Goal: Task Accomplishment & Management: Manage account settings

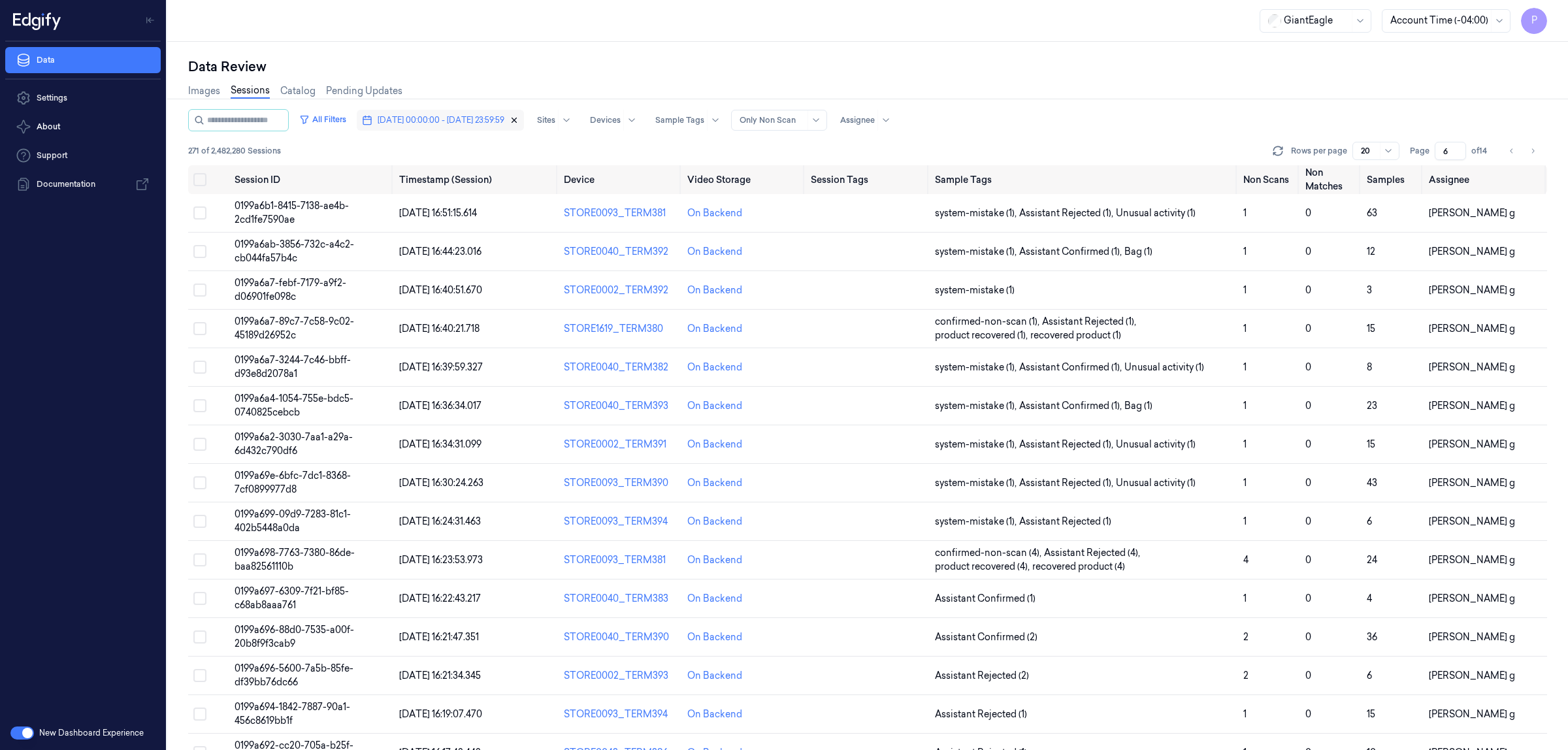
click at [517, 119] on icon "button" at bounding box center [515, 121] width 5 height 5
type input "1"
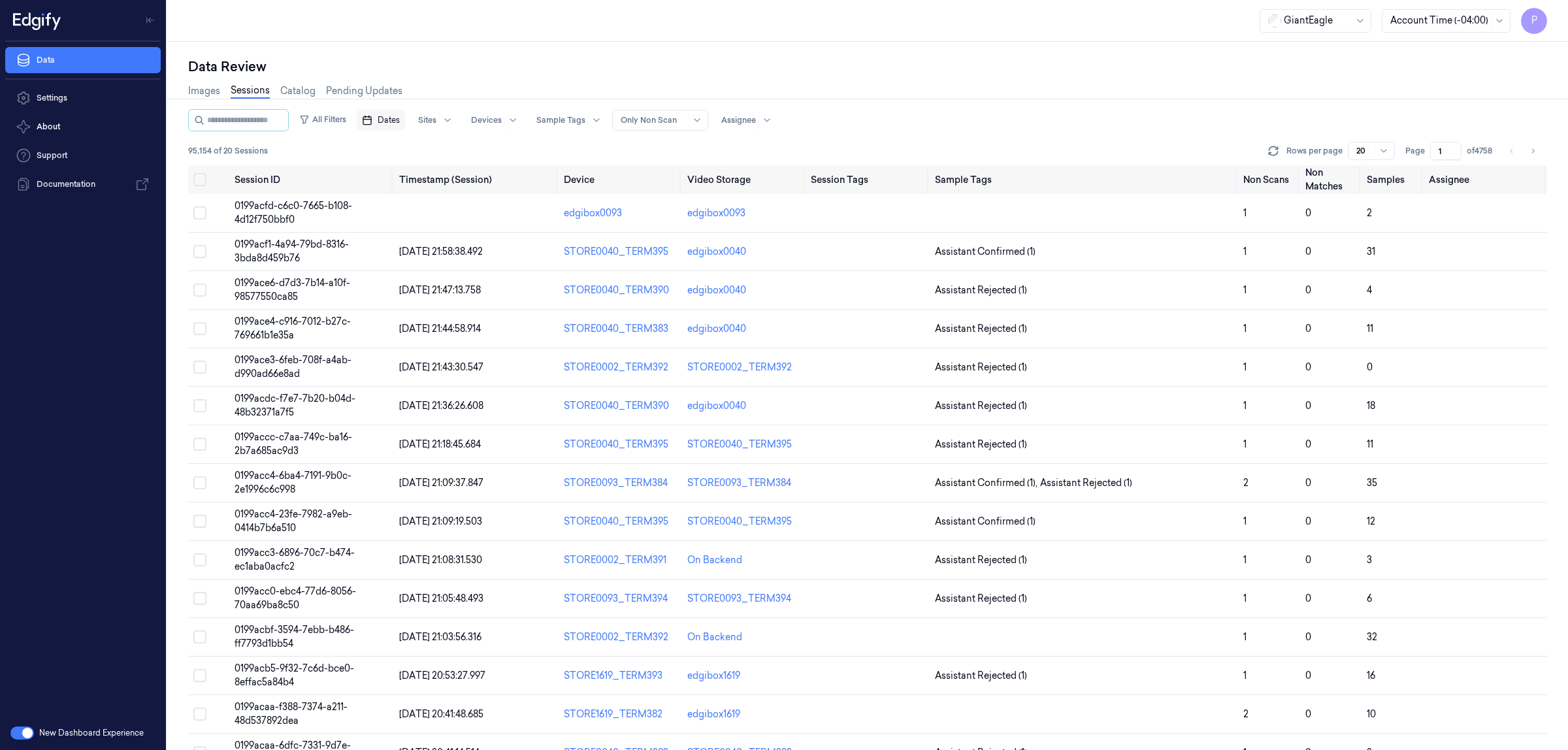
click at [400, 115] on span "Dates" at bounding box center [388, 120] width 22 height 11
click at [497, 203] on button "3" at bounding box center [494, 200] width 21 height 21
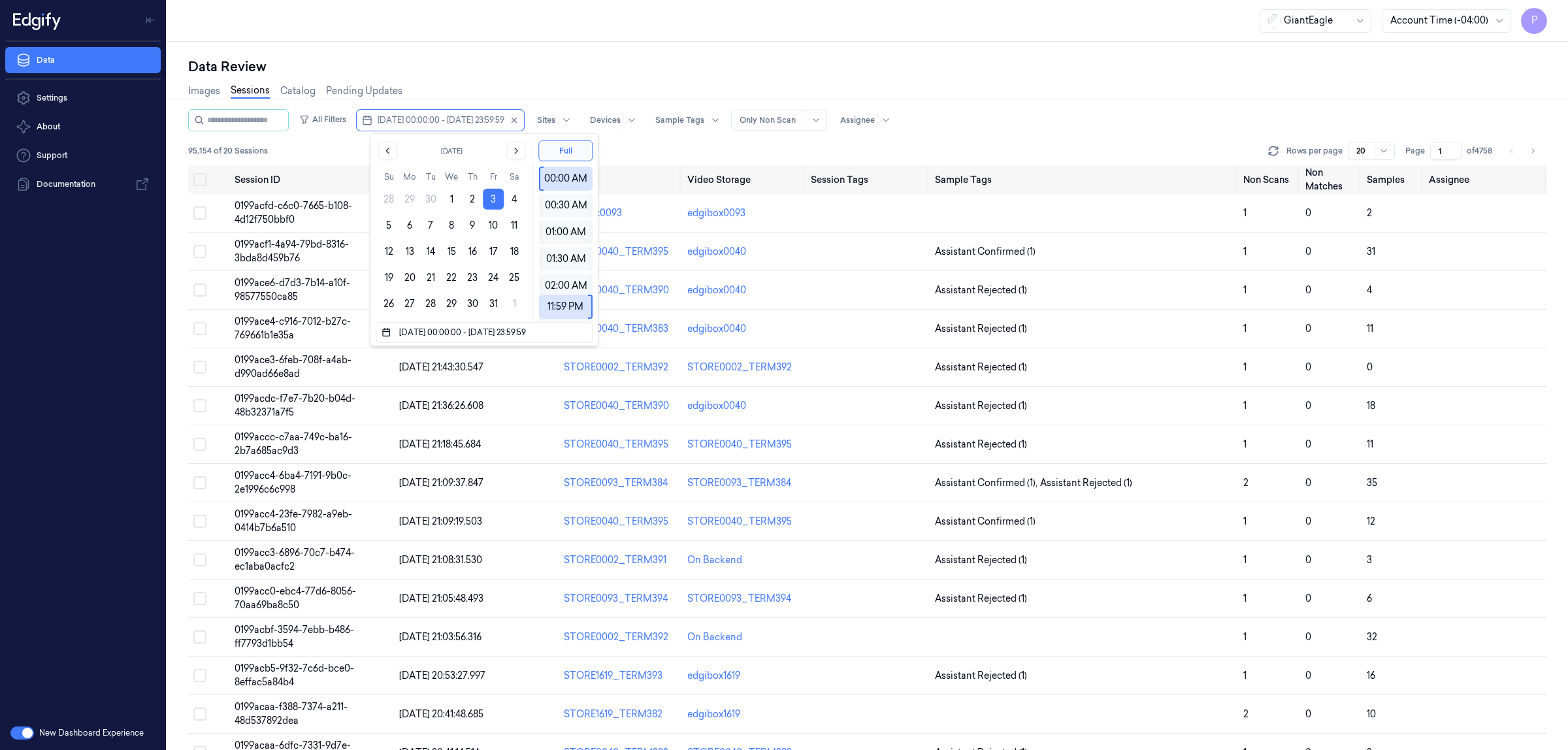
click at [579, 62] on div "Data Review" at bounding box center [868, 67] width 1359 height 18
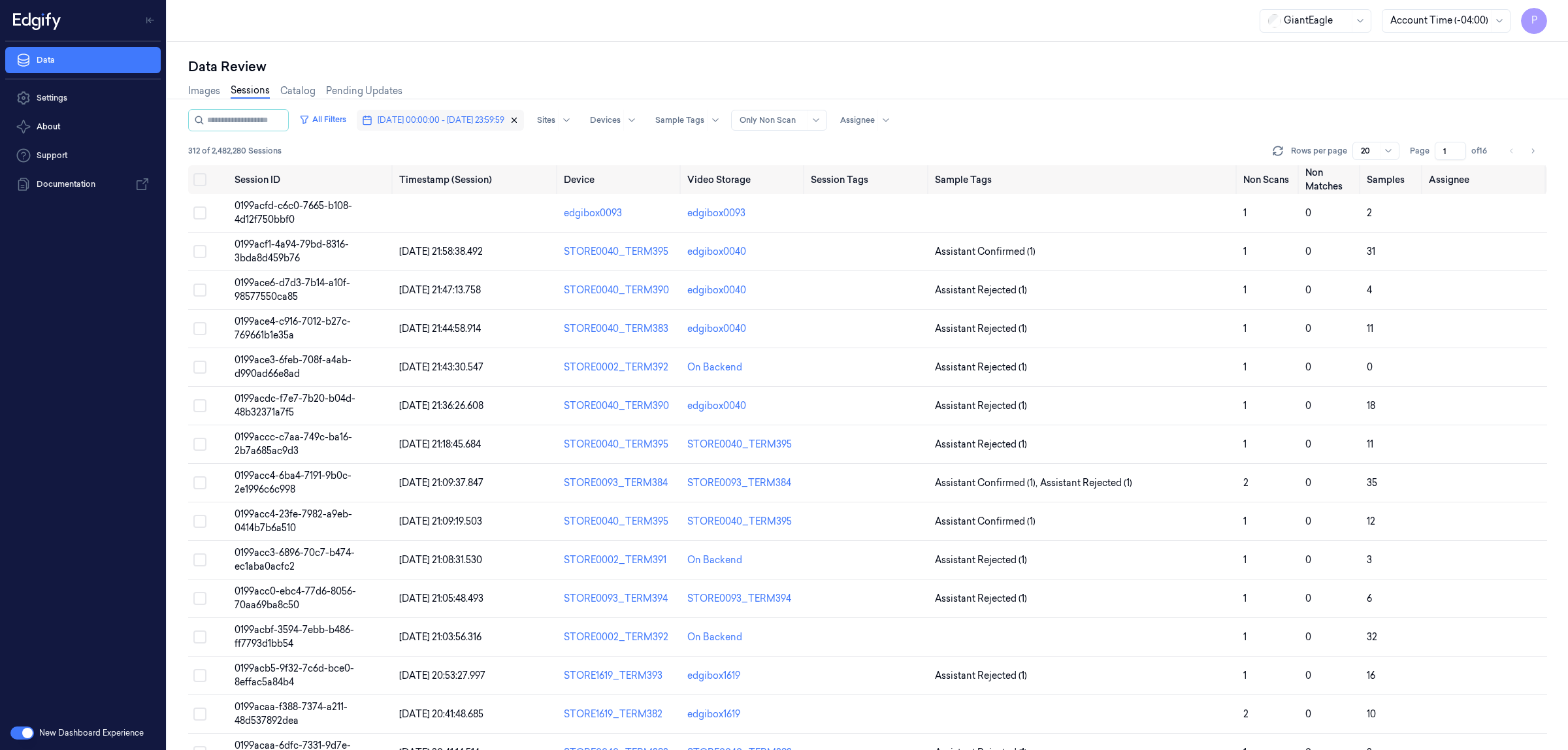
click at [517, 118] on icon "button" at bounding box center [515, 121] width 5 height 5
click at [400, 124] on span "Dates" at bounding box center [388, 120] width 22 height 11
click at [469, 201] on button "2" at bounding box center [472, 200] width 21 height 21
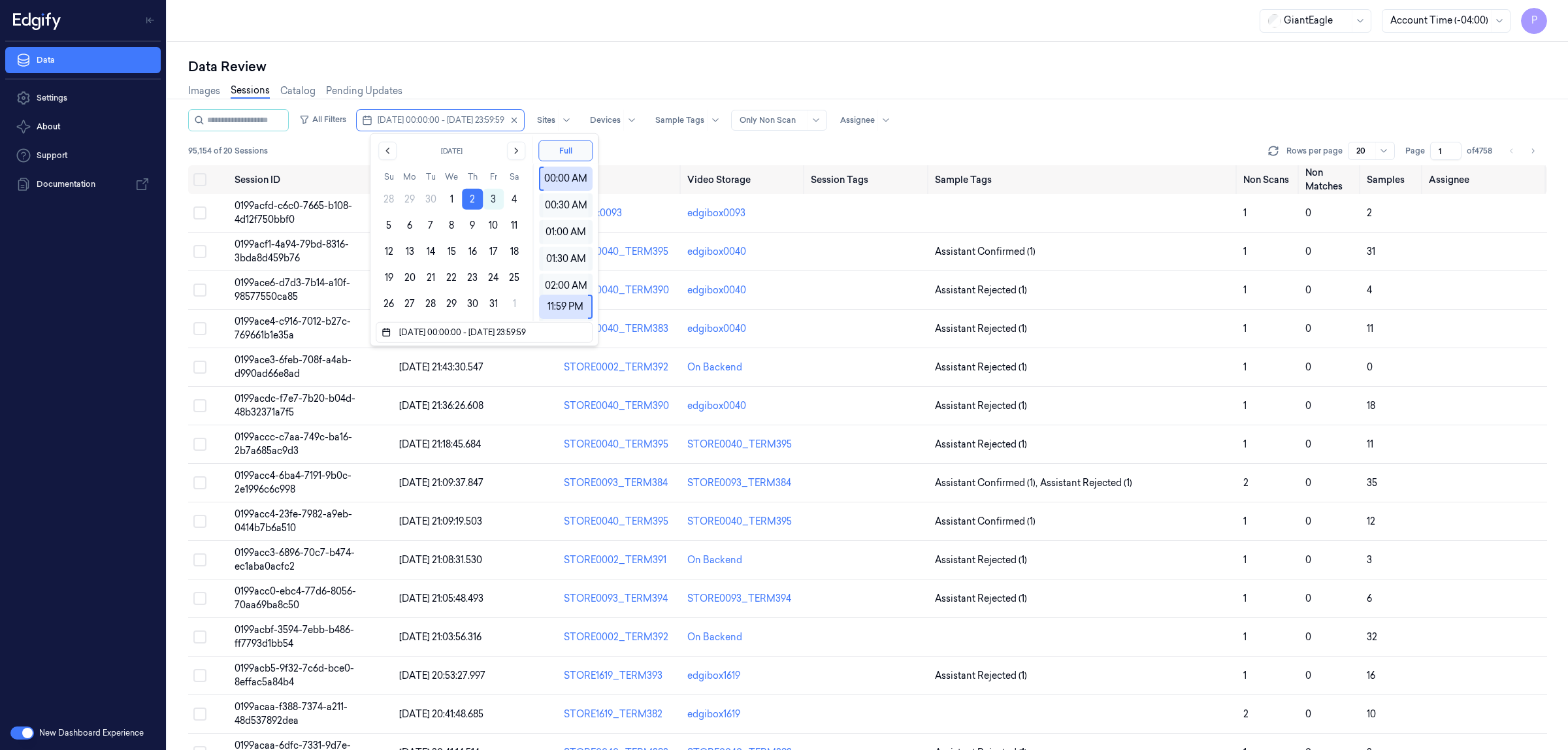
click at [577, 48] on div "Data Review Images Sessions Catalog Pending Updates All Filters [DATE] 00:00:00…" at bounding box center [867, 395] width 1401 height 708
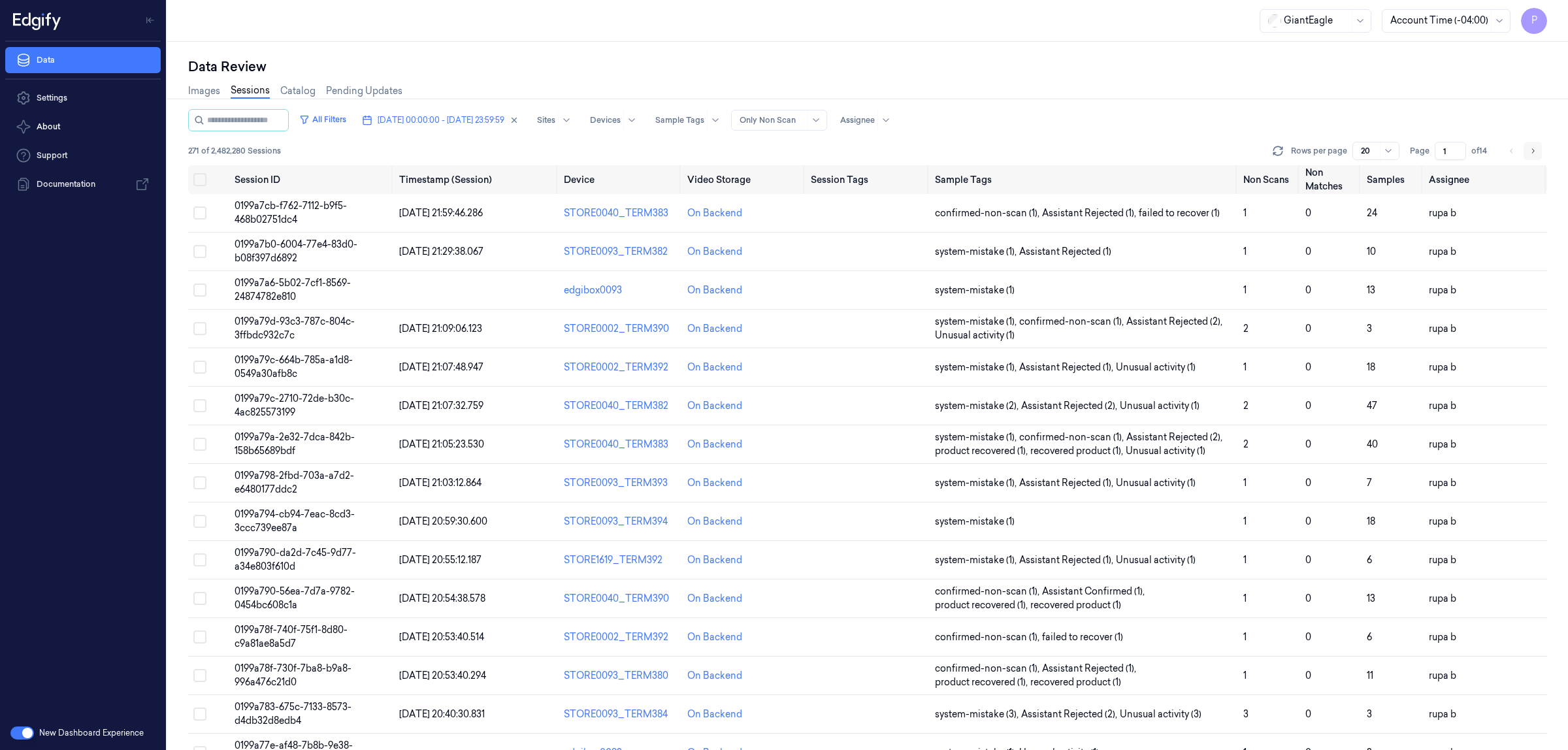
click at [1527, 155] on button "Go to next page" at bounding box center [1532, 151] width 18 height 18
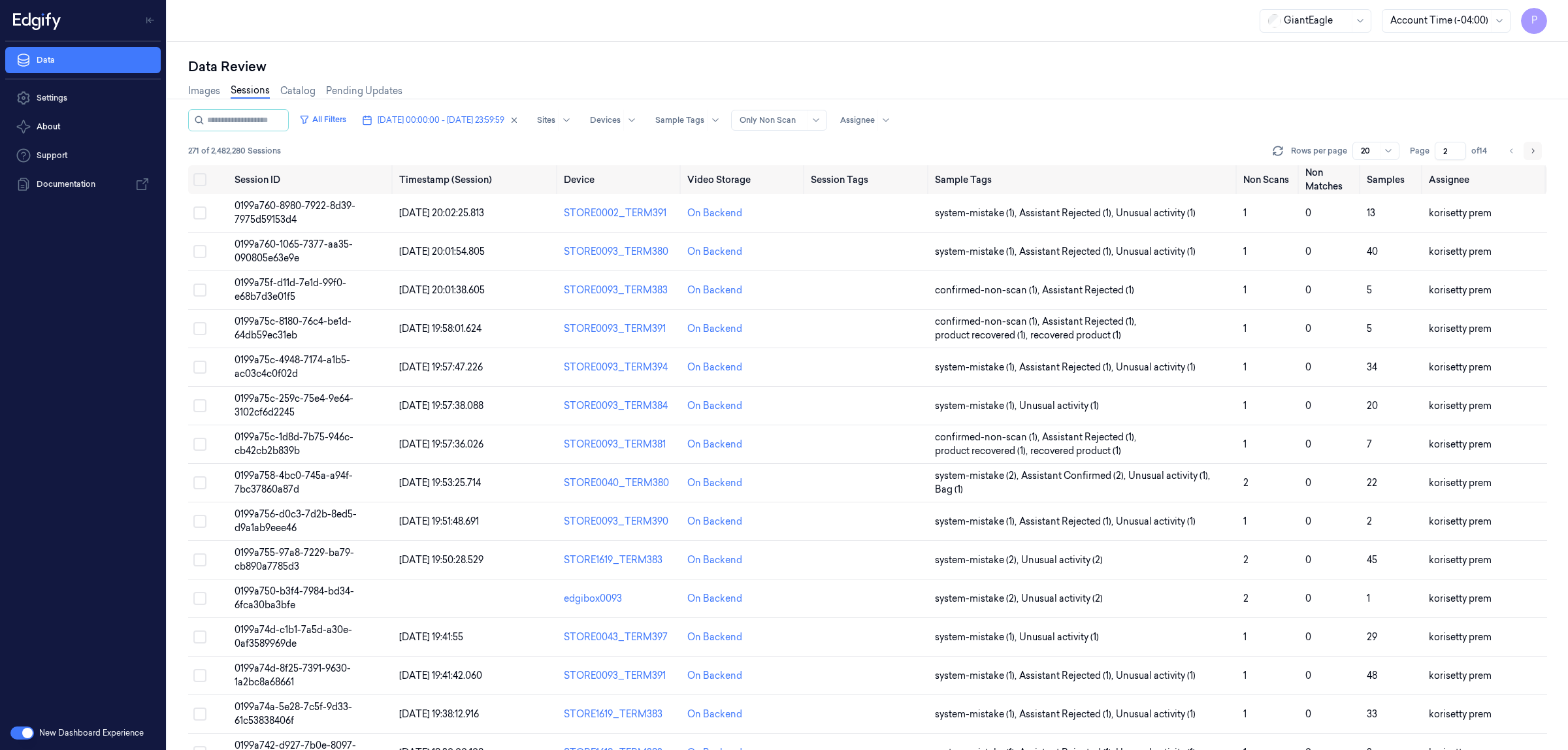
click at [1527, 155] on button "Go to next page" at bounding box center [1532, 151] width 18 height 18
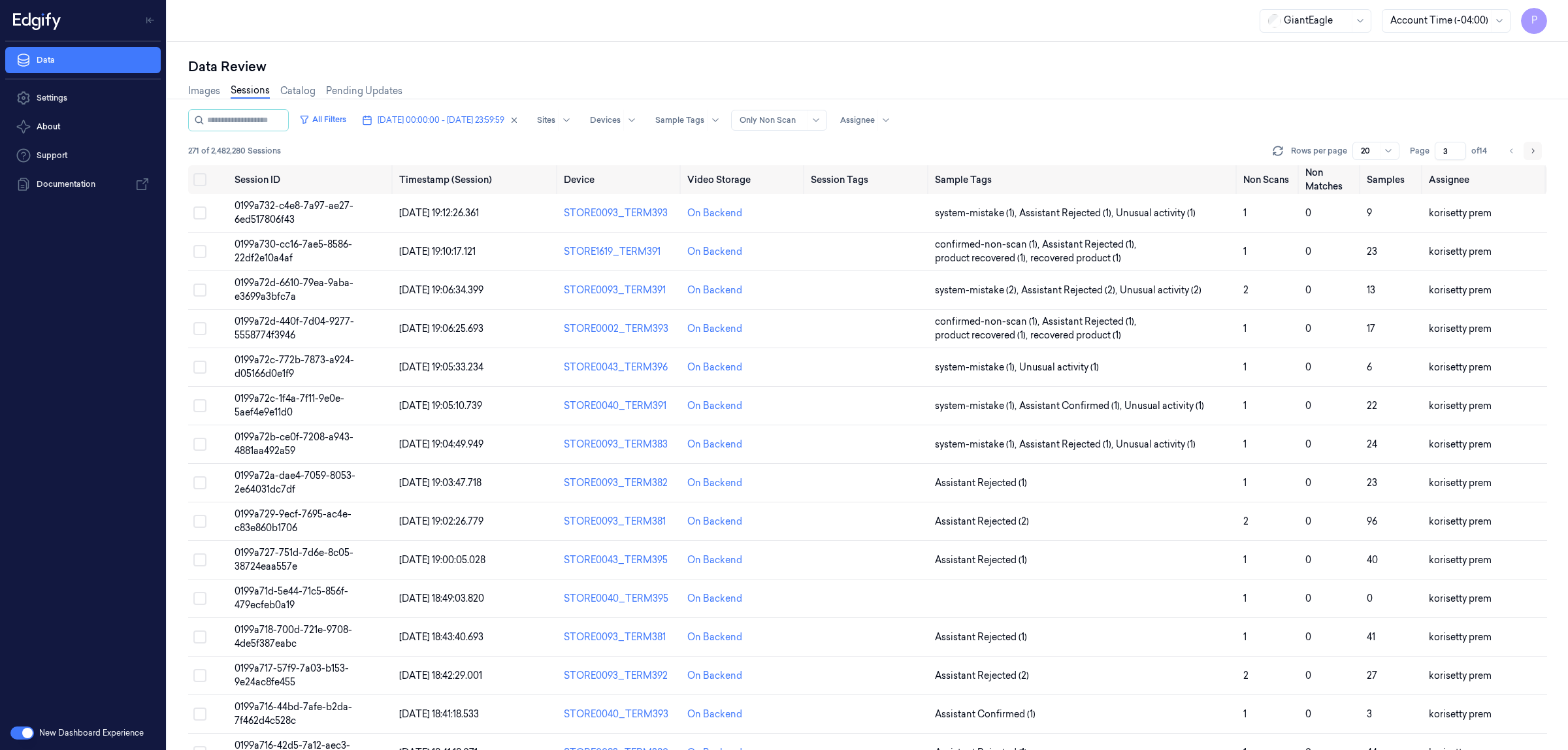
click at [1527, 155] on button "Go to next page" at bounding box center [1532, 151] width 18 height 18
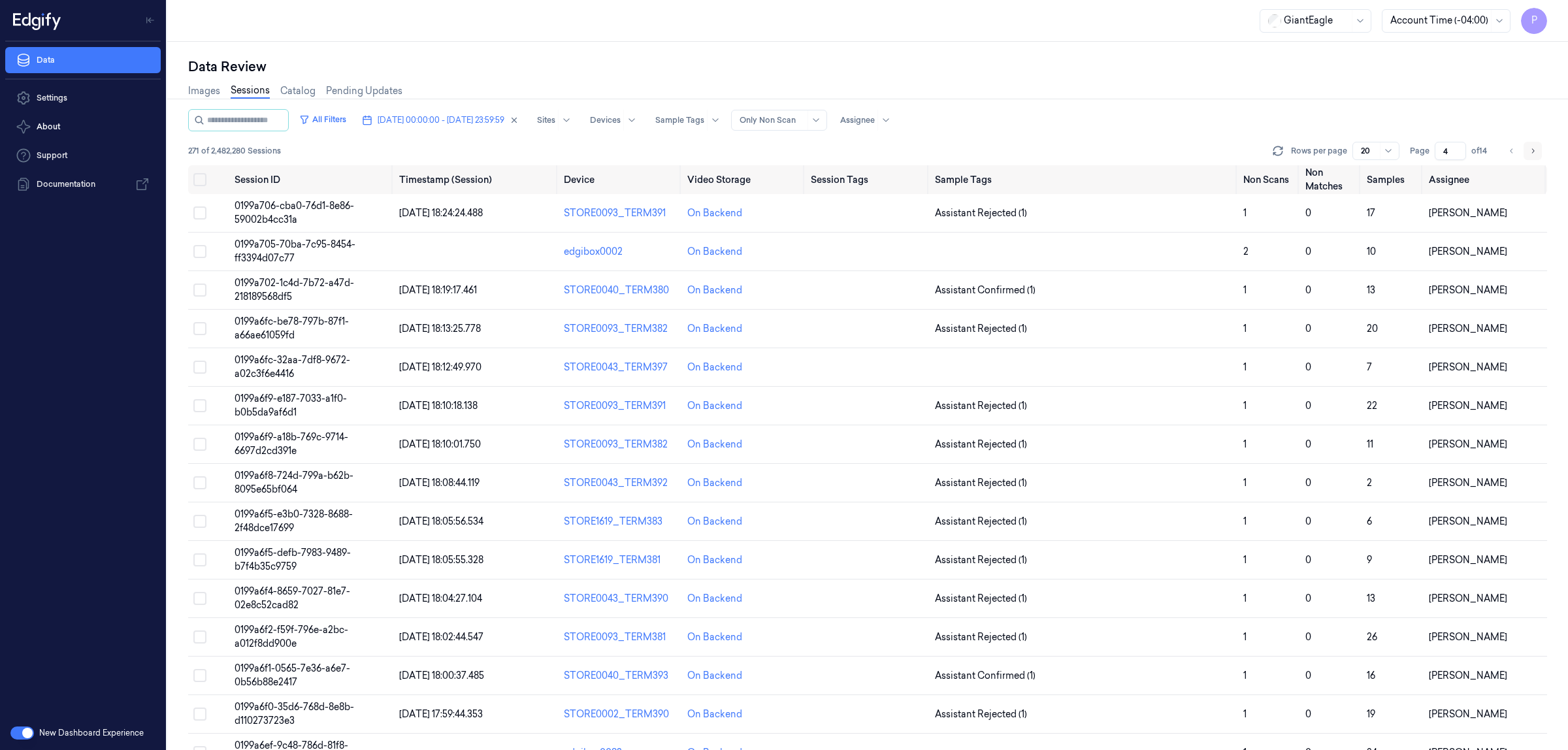
click at [1527, 155] on button "Go to next page" at bounding box center [1532, 151] width 18 height 18
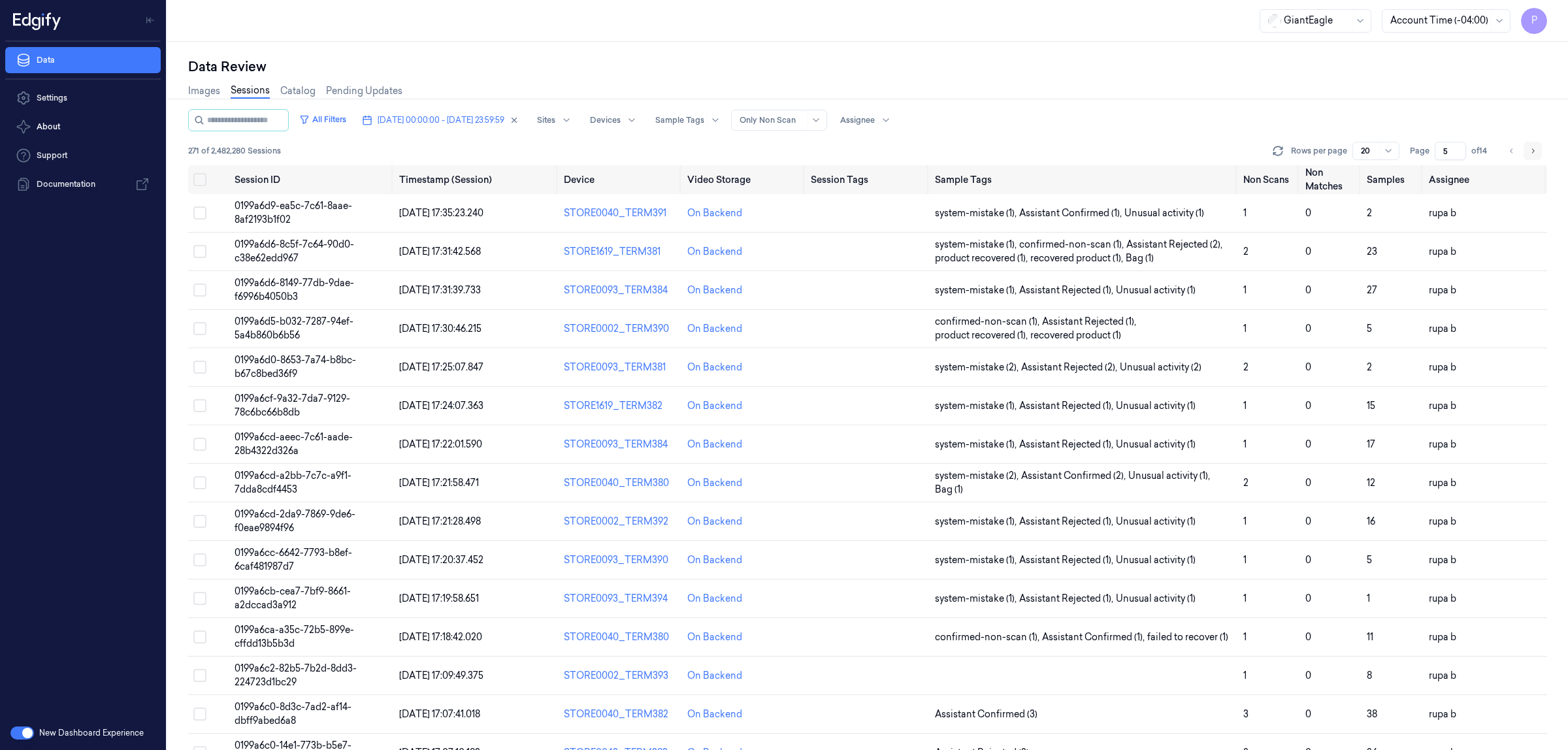
click at [1529, 152] on icon "Go to next page" at bounding box center [1532, 151] width 8 height 11
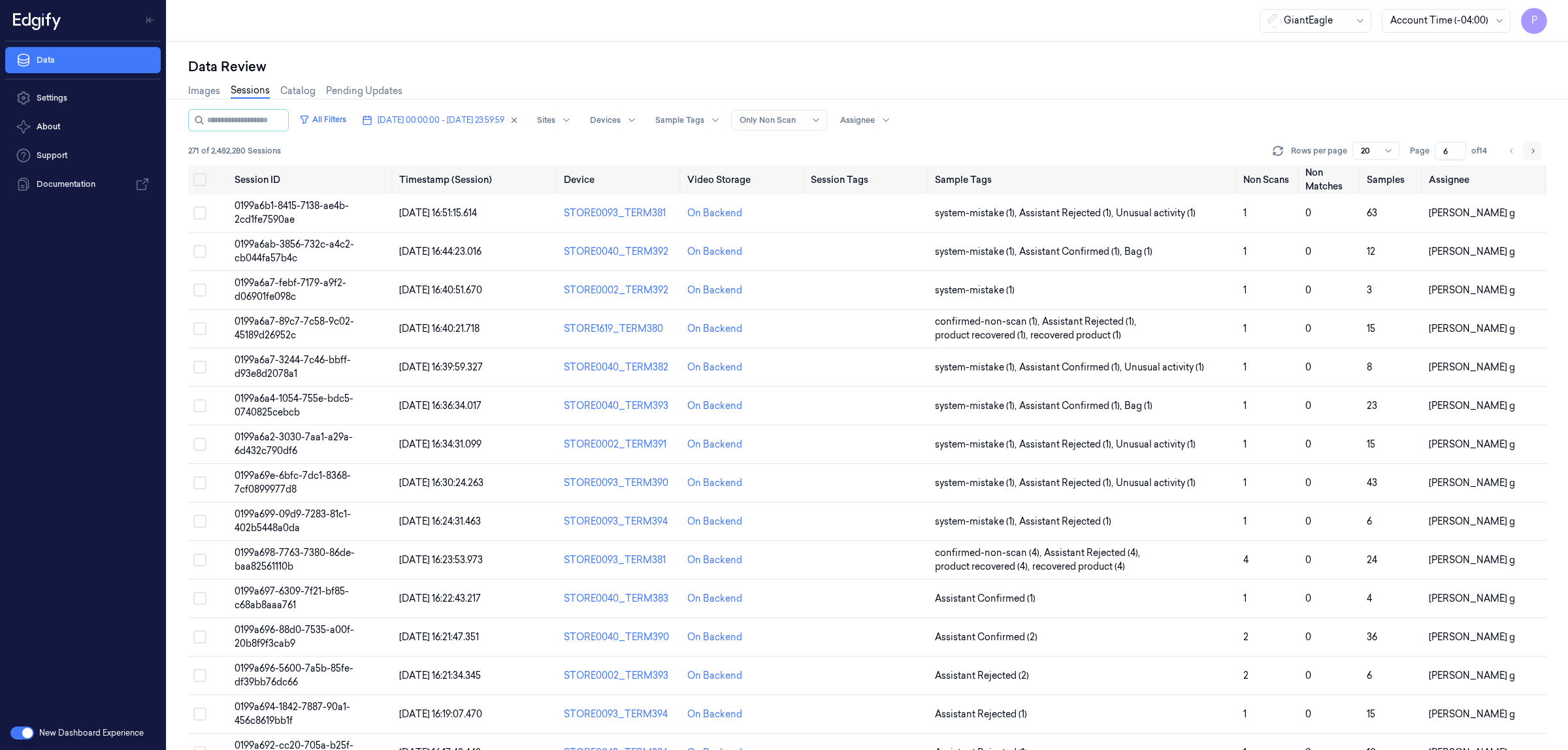
click at [1529, 152] on icon "Go to next page" at bounding box center [1532, 151] width 8 height 11
type input "7"
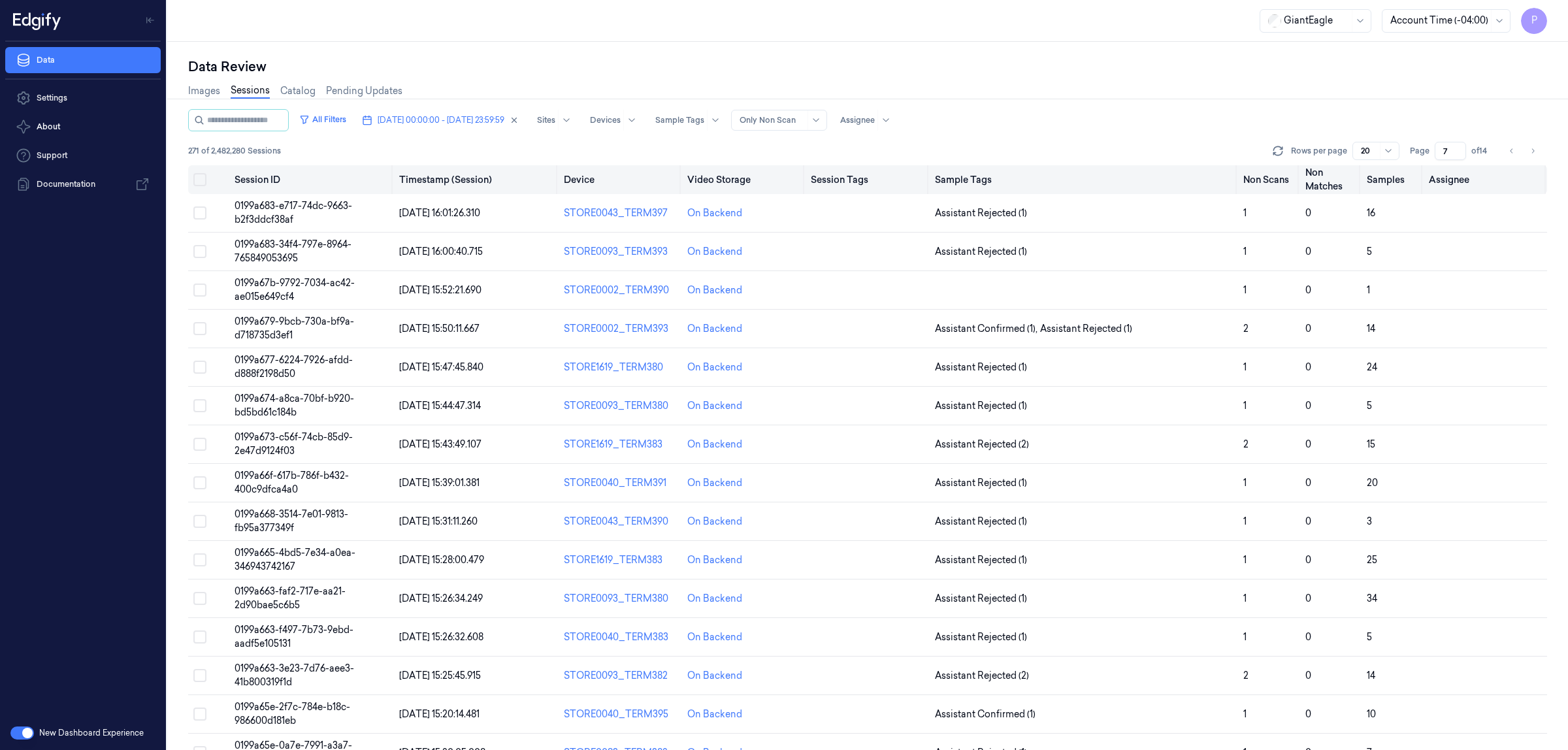
click at [203, 175] on button "Select all" at bounding box center [200, 179] width 13 height 13
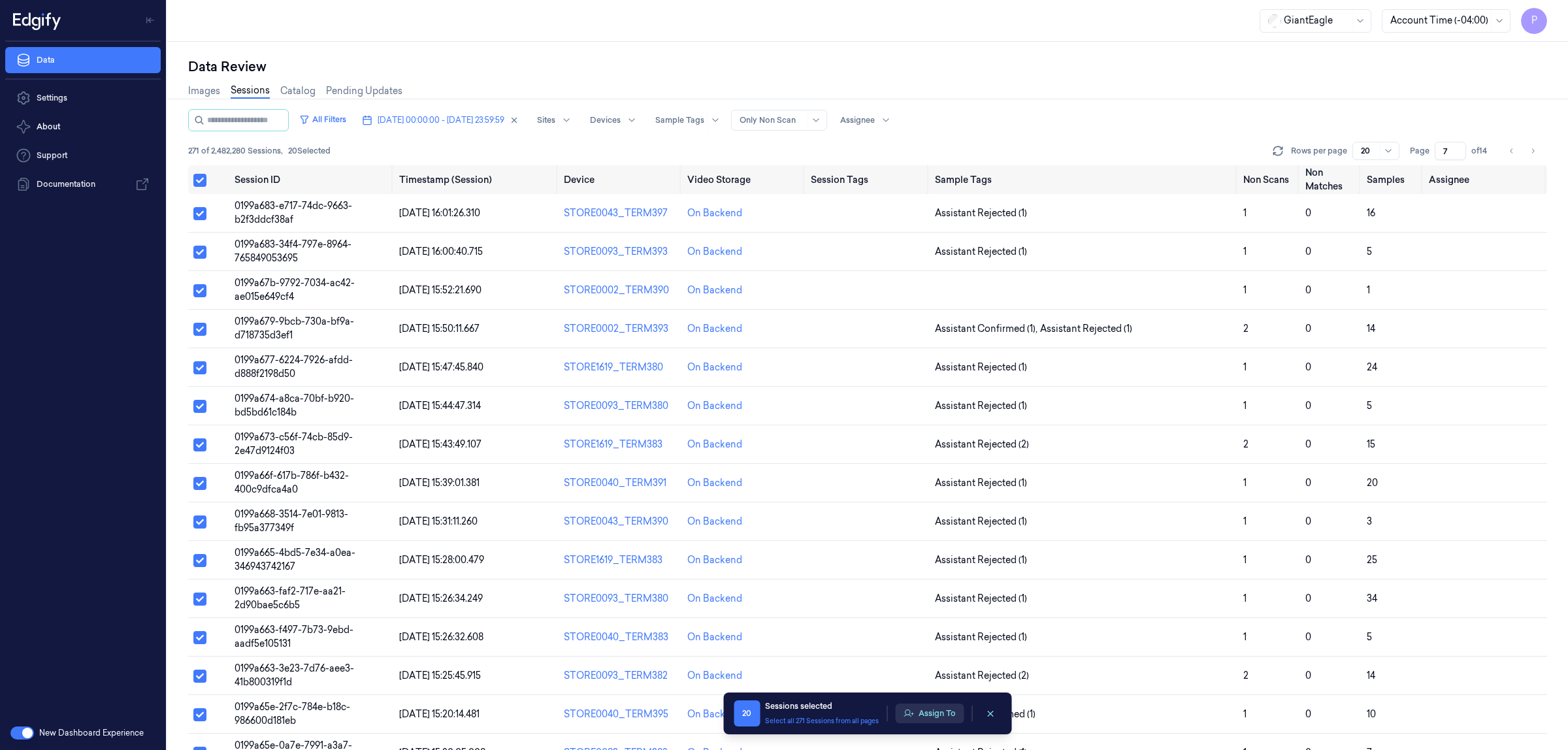
click at [929, 715] on button "Assign To" at bounding box center [929, 714] width 68 height 20
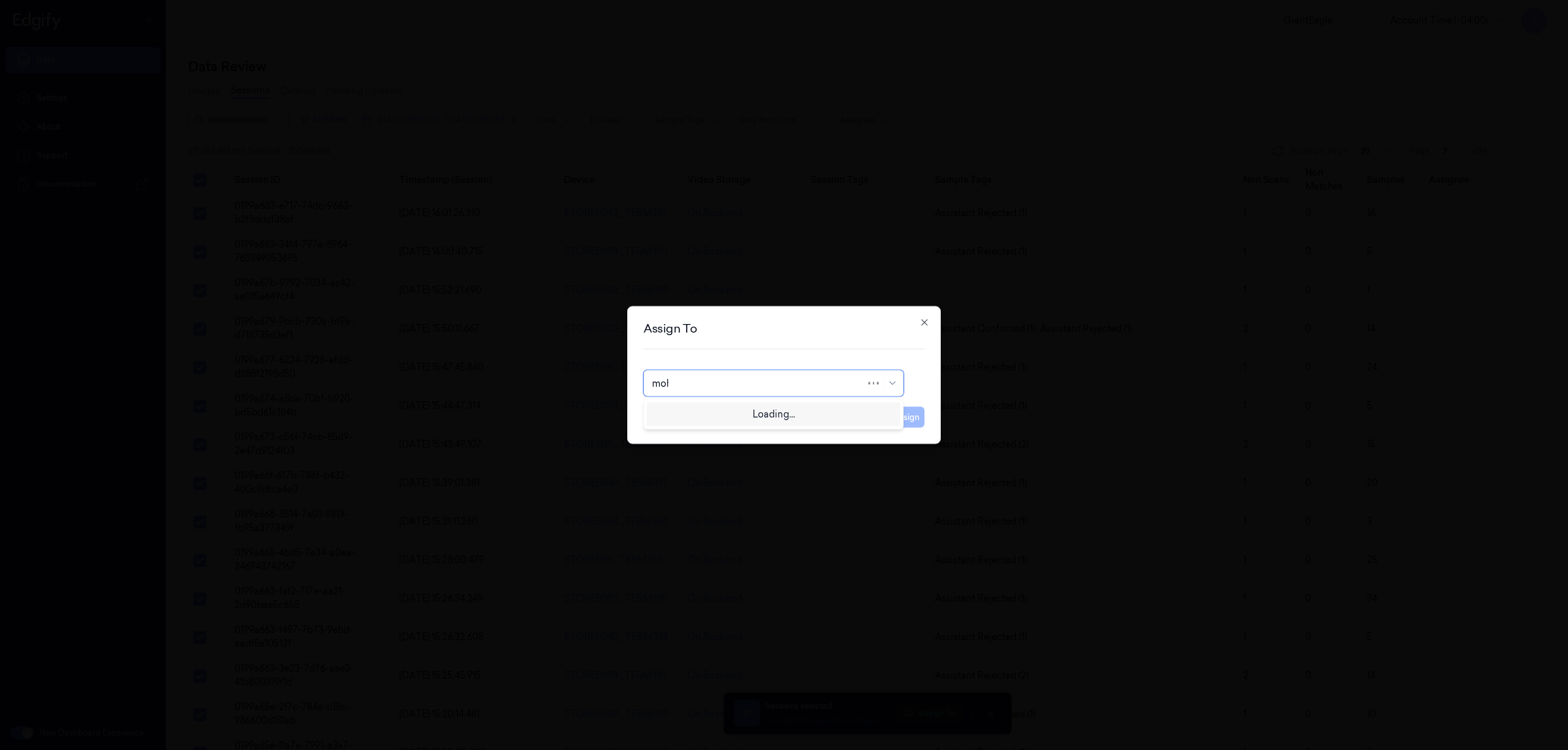
type input "moha"
click at [742, 420] on div "[PERSON_NAME]" at bounding box center [774, 413] width 254 height 21
click at [915, 411] on button "Assign" at bounding box center [906, 418] width 36 height 21
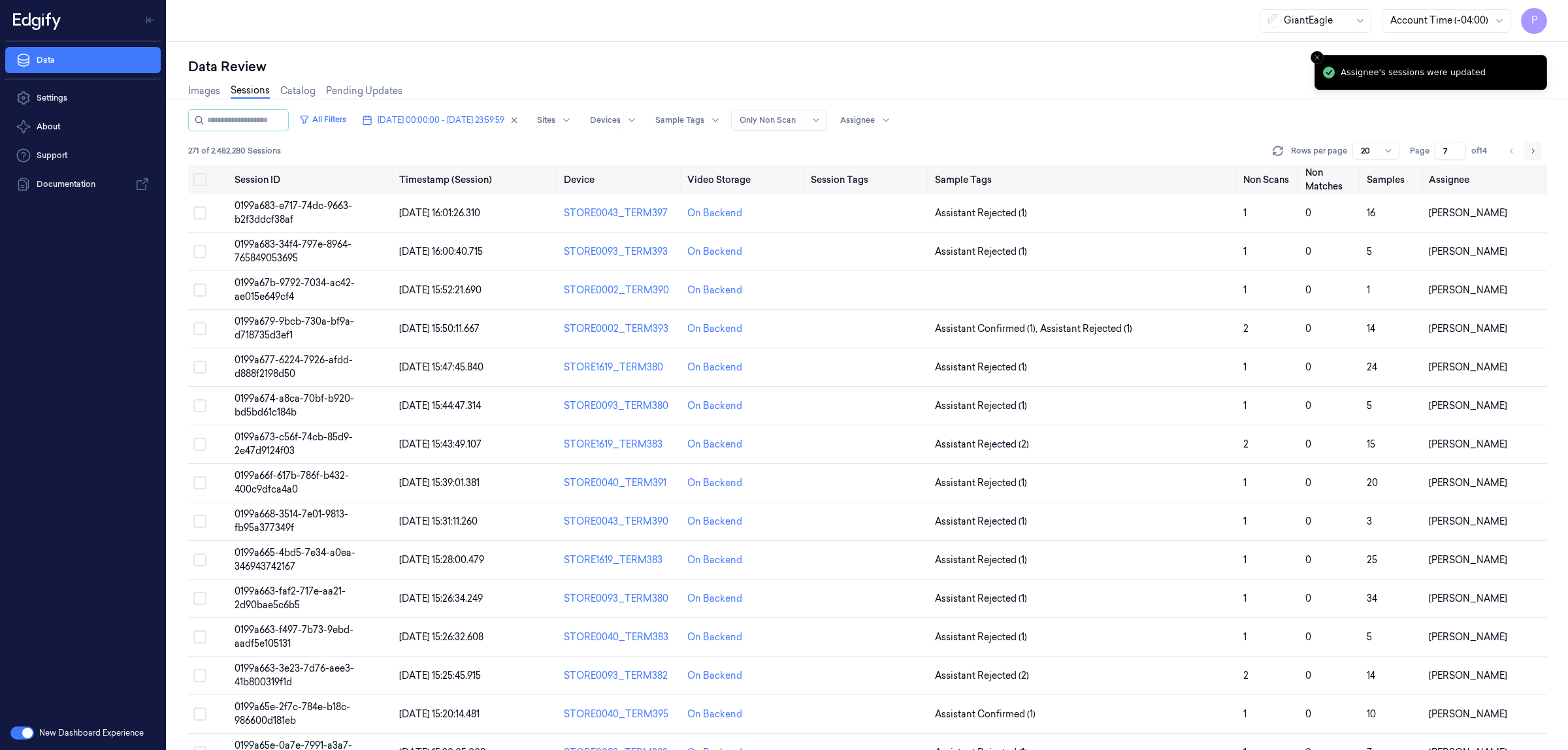
click at [1531, 152] on icon "Go to next page" at bounding box center [1532, 151] width 8 height 11
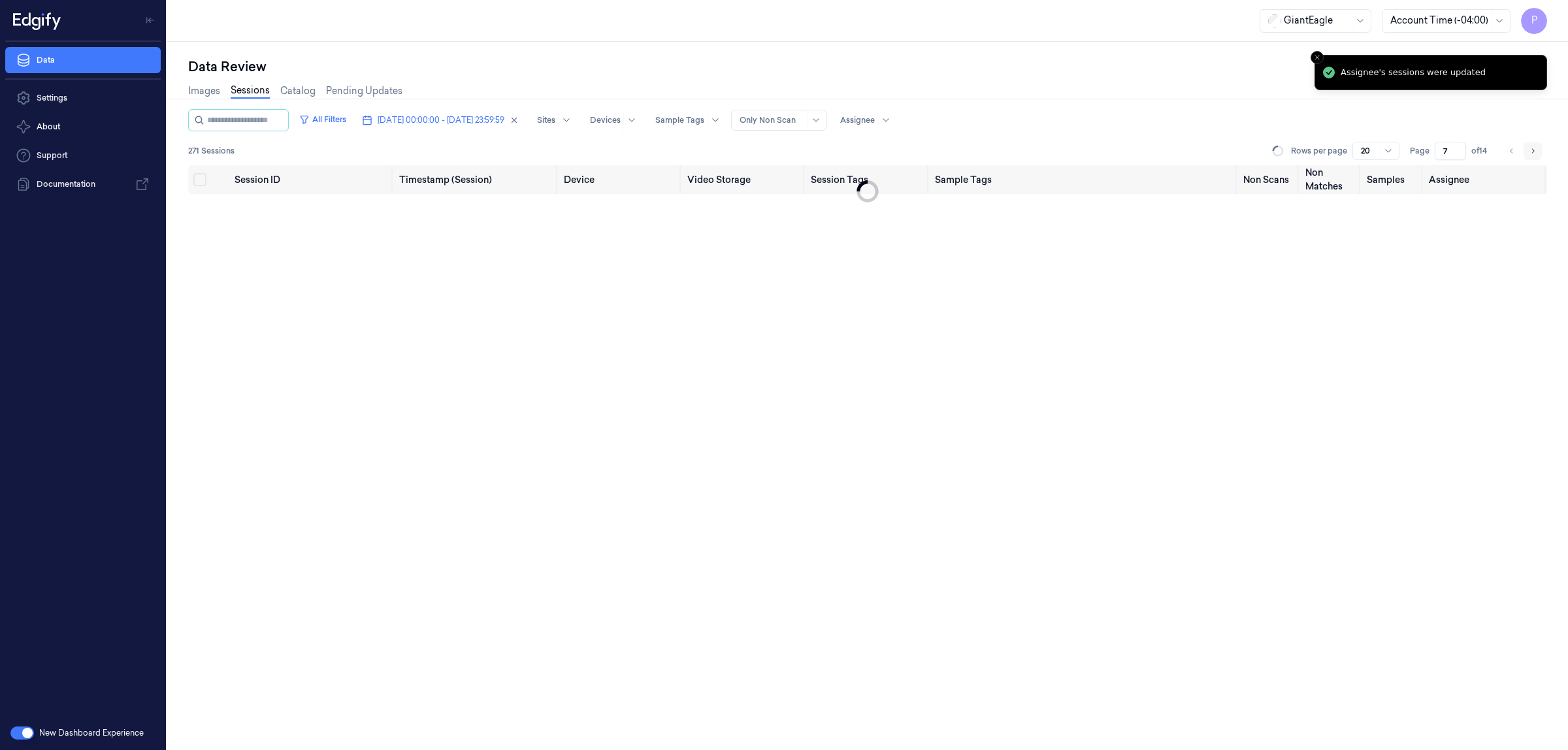
type input "8"
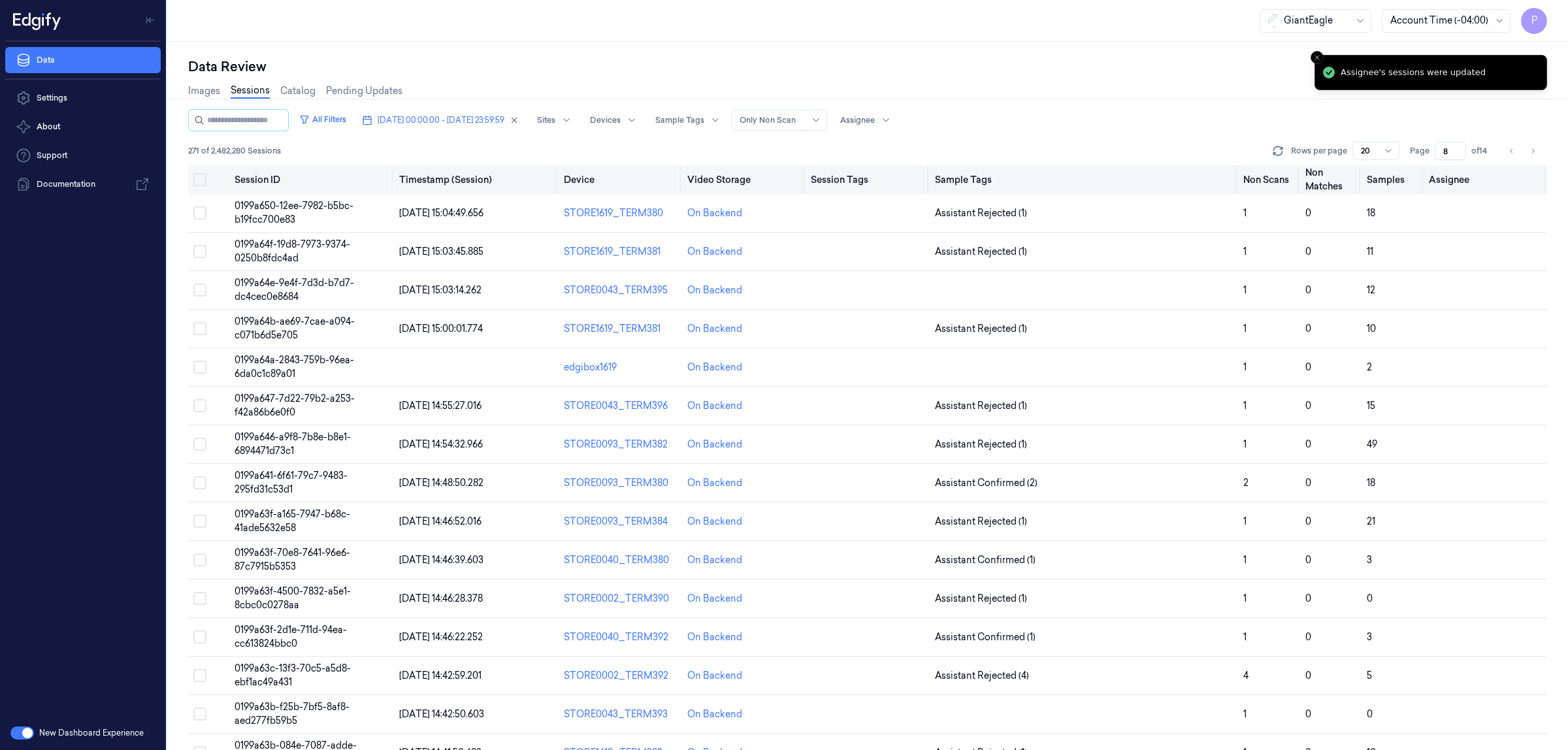
click at [199, 180] on button "Select all" at bounding box center [200, 179] width 13 height 13
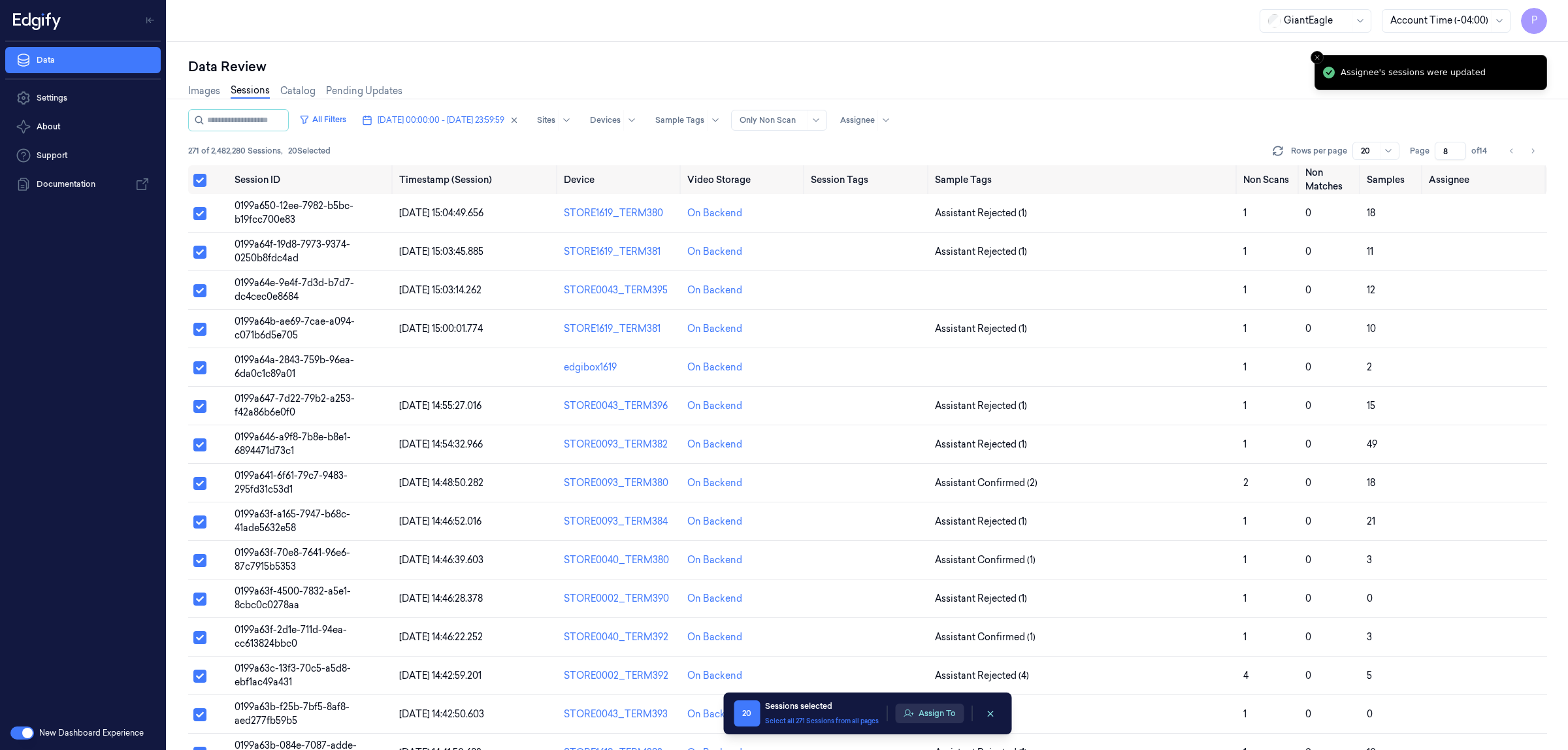
click at [935, 715] on button "Assign To" at bounding box center [929, 714] width 68 height 20
click at [919, 708] on button "Assign To" at bounding box center [929, 714] width 68 height 20
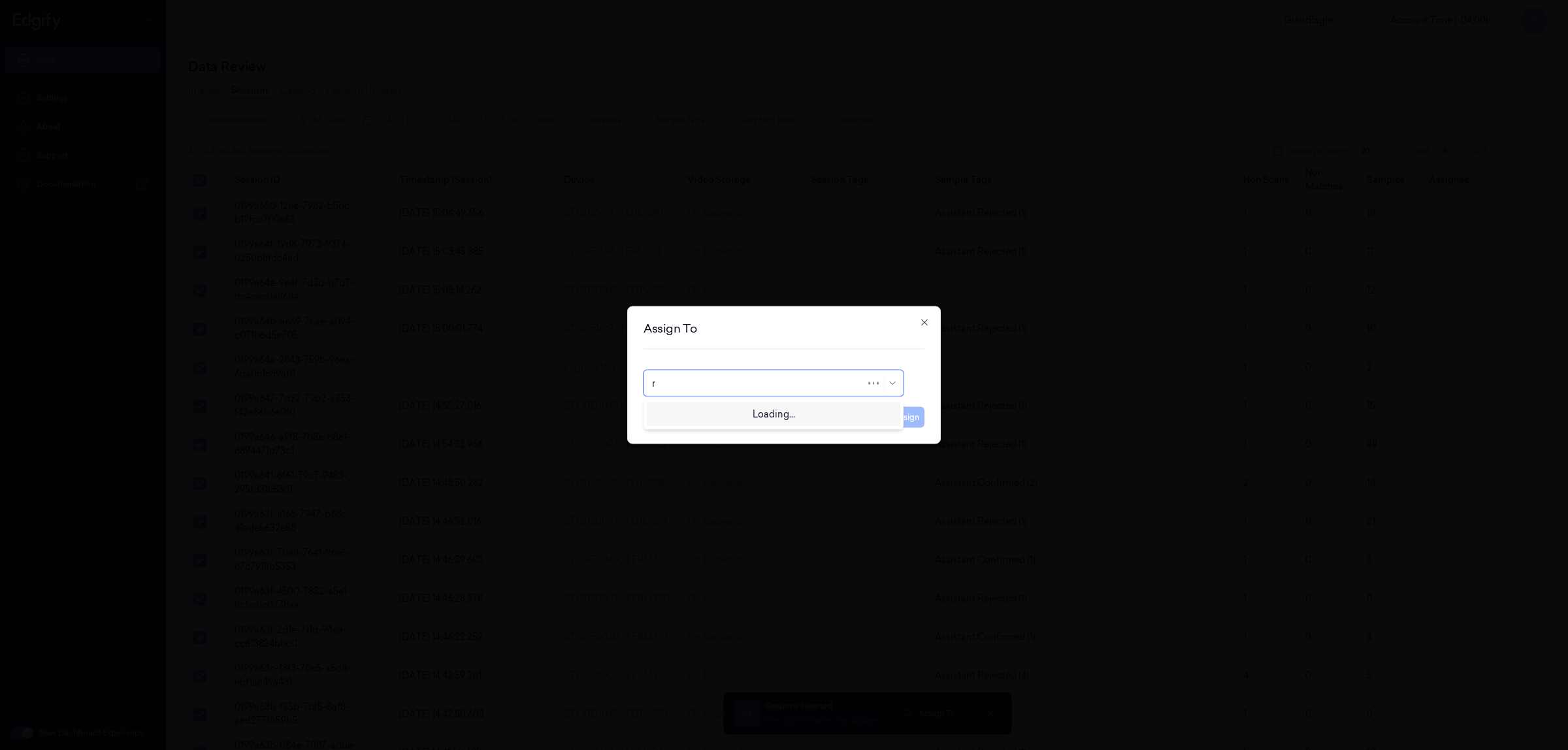
type input "ru"
click at [749, 411] on div "rupa b" at bounding box center [774, 413] width 243 height 14
click at [902, 419] on button "Assign" at bounding box center [906, 418] width 36 height 21
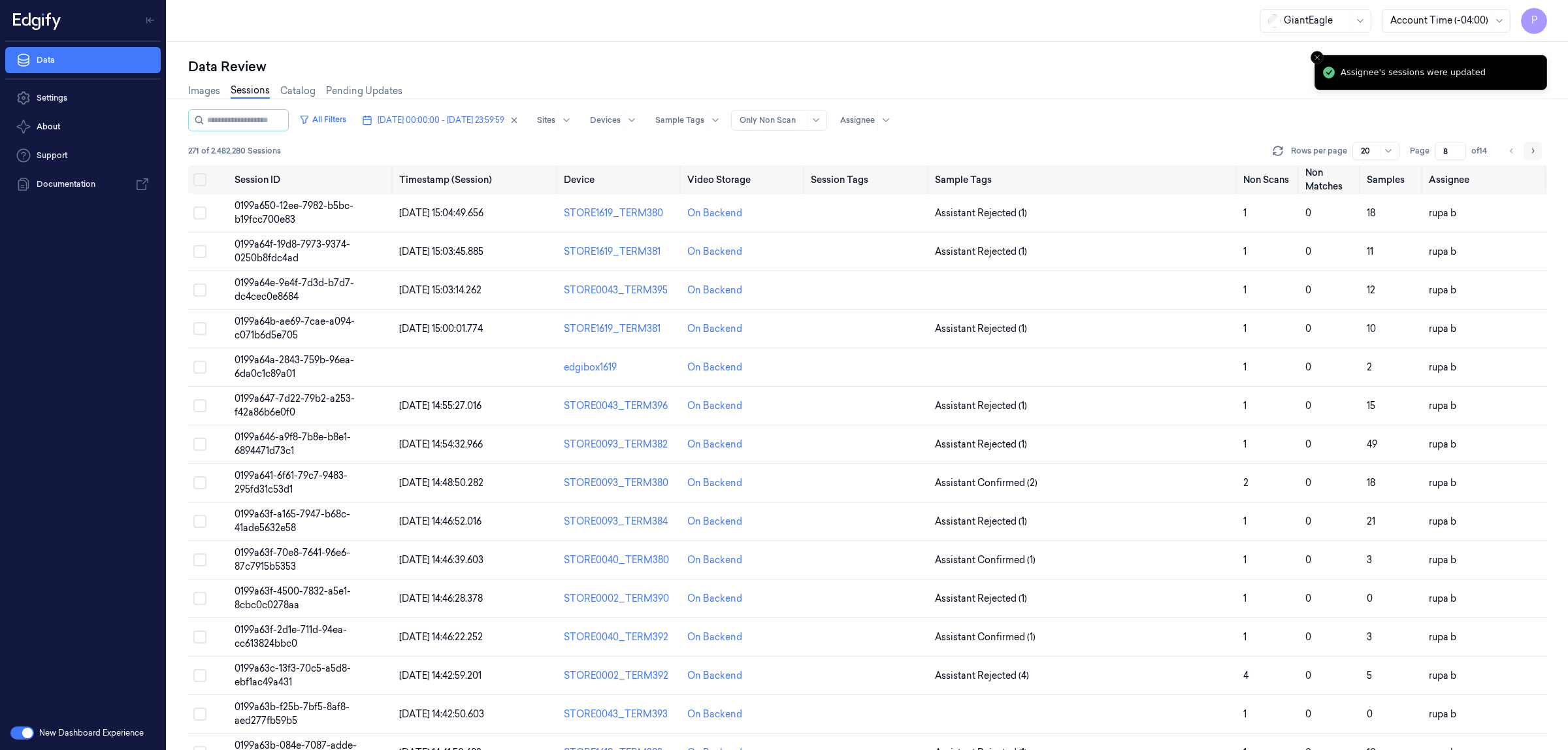
click at [1530, 150] on icon "Go to next page" at bounding box center [1532, 151] width 8 height 11
type input "9"
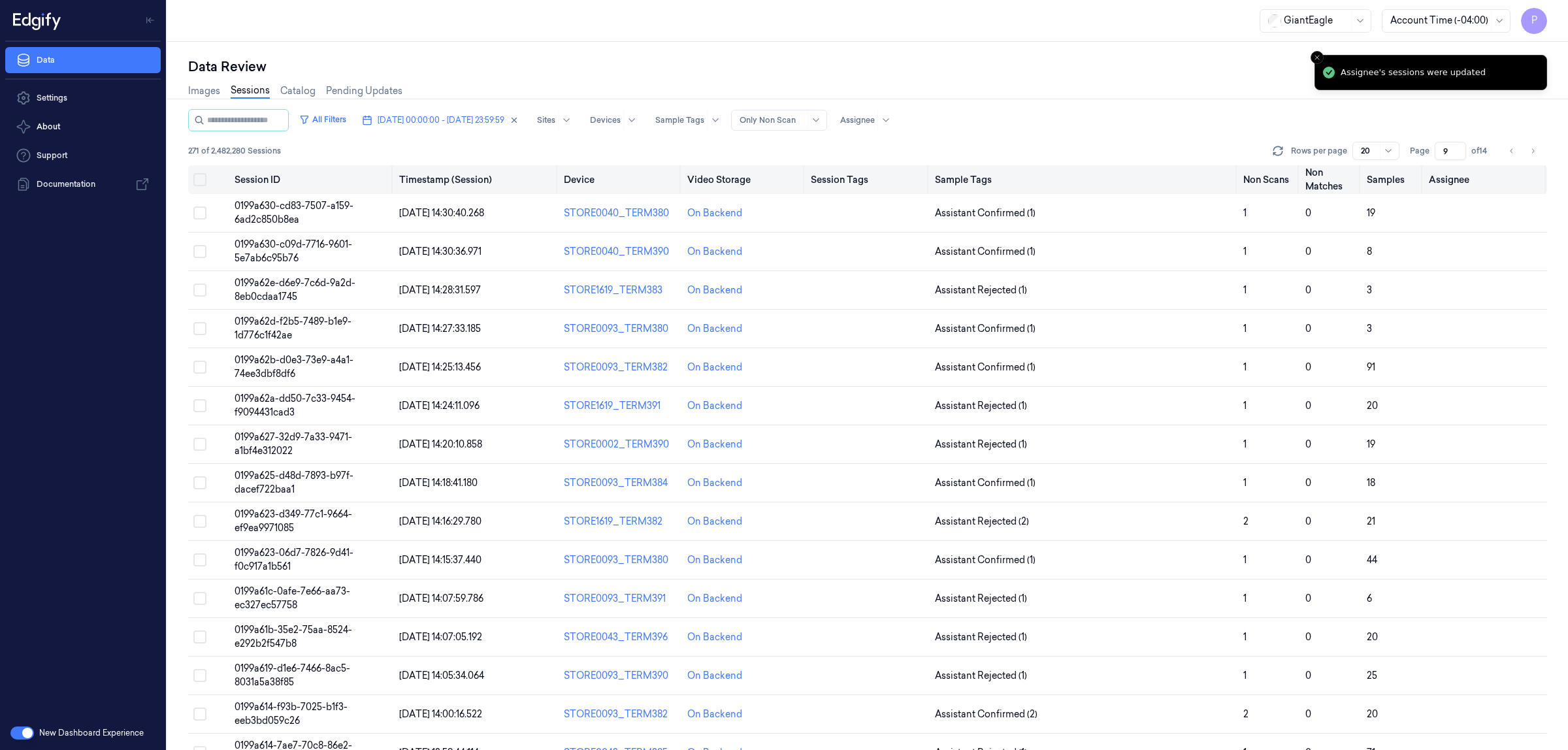
click at [203, 183] on button "Select all" at bounding box center [200, 179] width 13 height 13
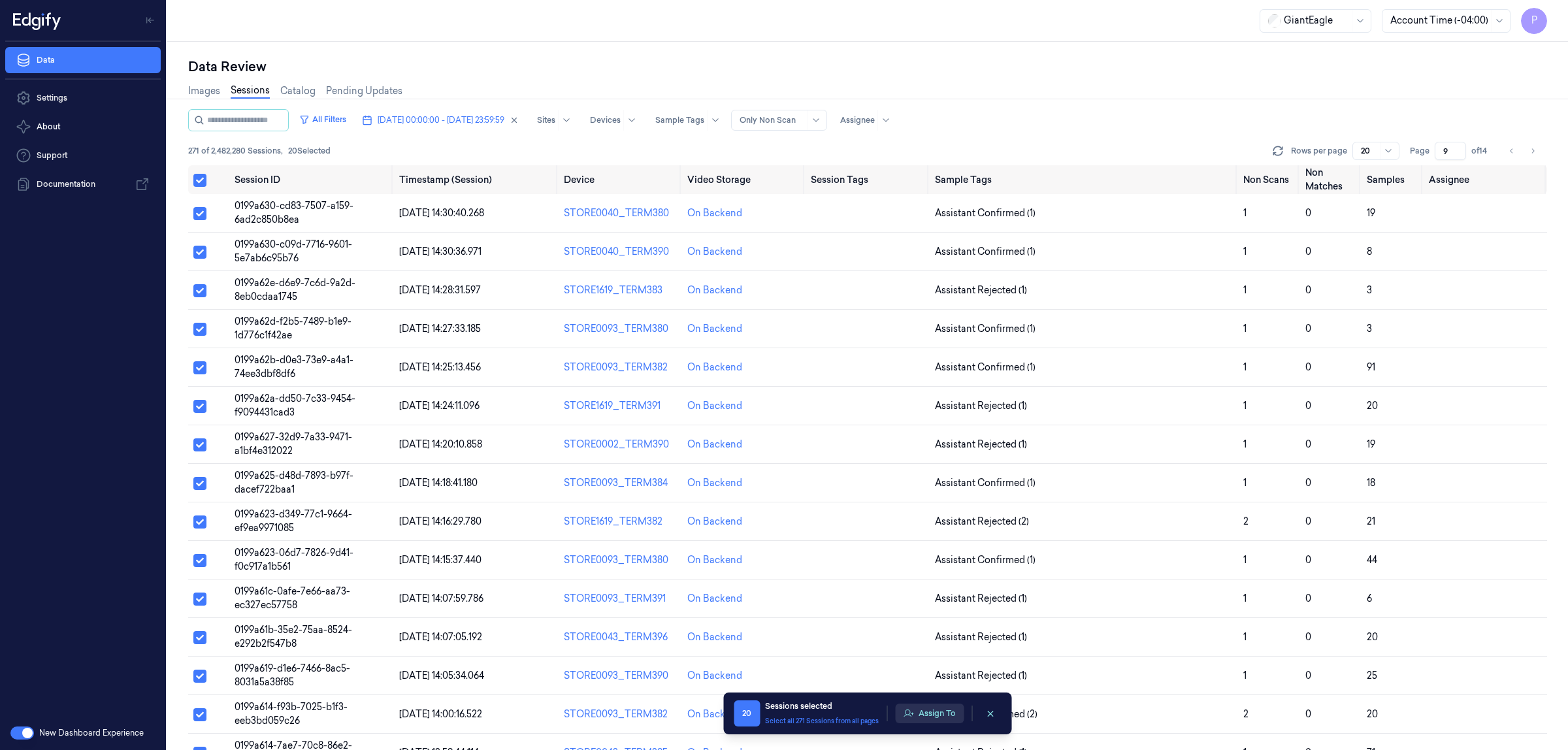
click at [929, 718] on button "Assign To" at bounding box center [929, 714] width 68 height 20
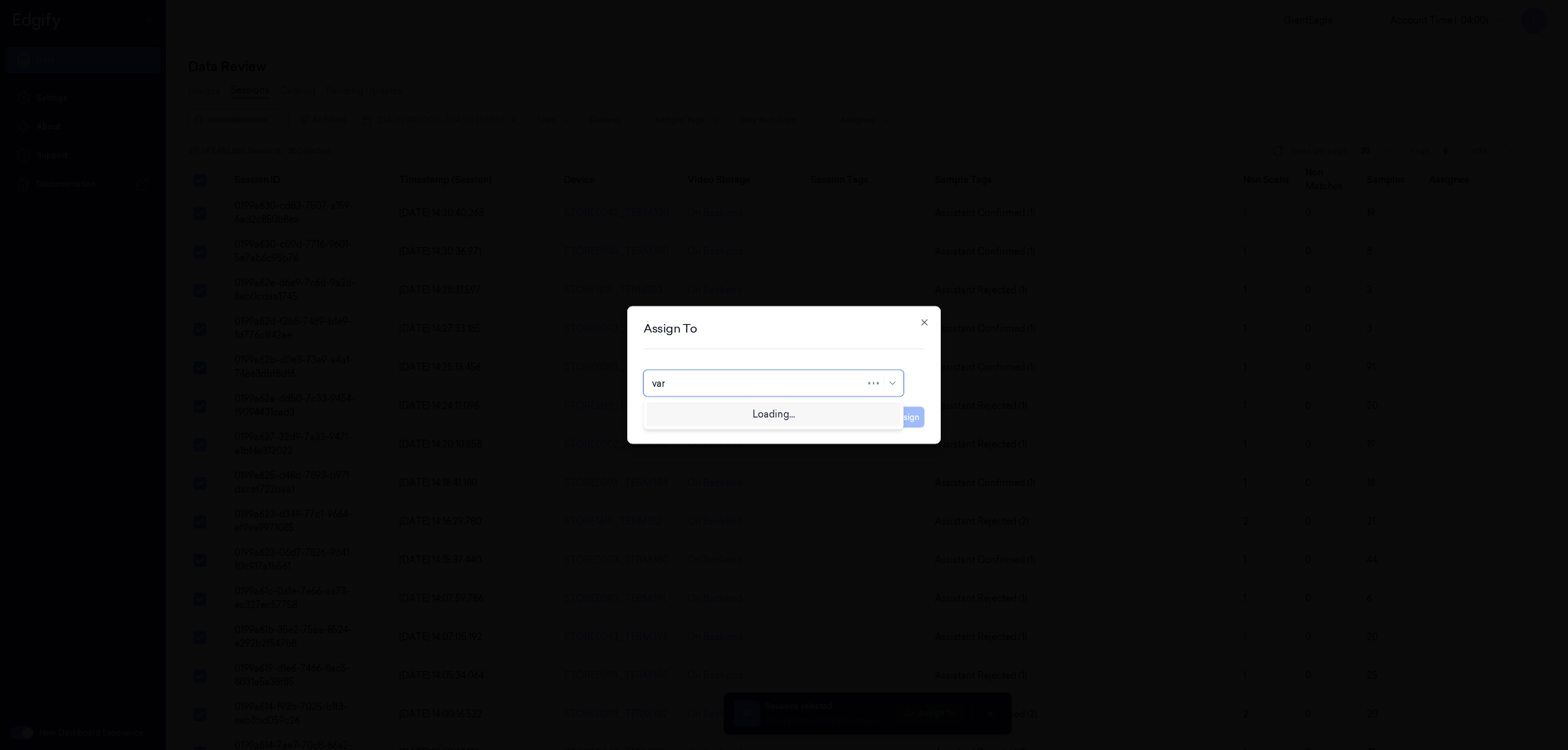
type input "vars"
click at [693, 436] on div "[PERSON_NAME] g" at bounding box center [774, 435] width 243 height 14
click at [913, 418] on button "Assign" at bounding box center [906, 418] width 36 height 21
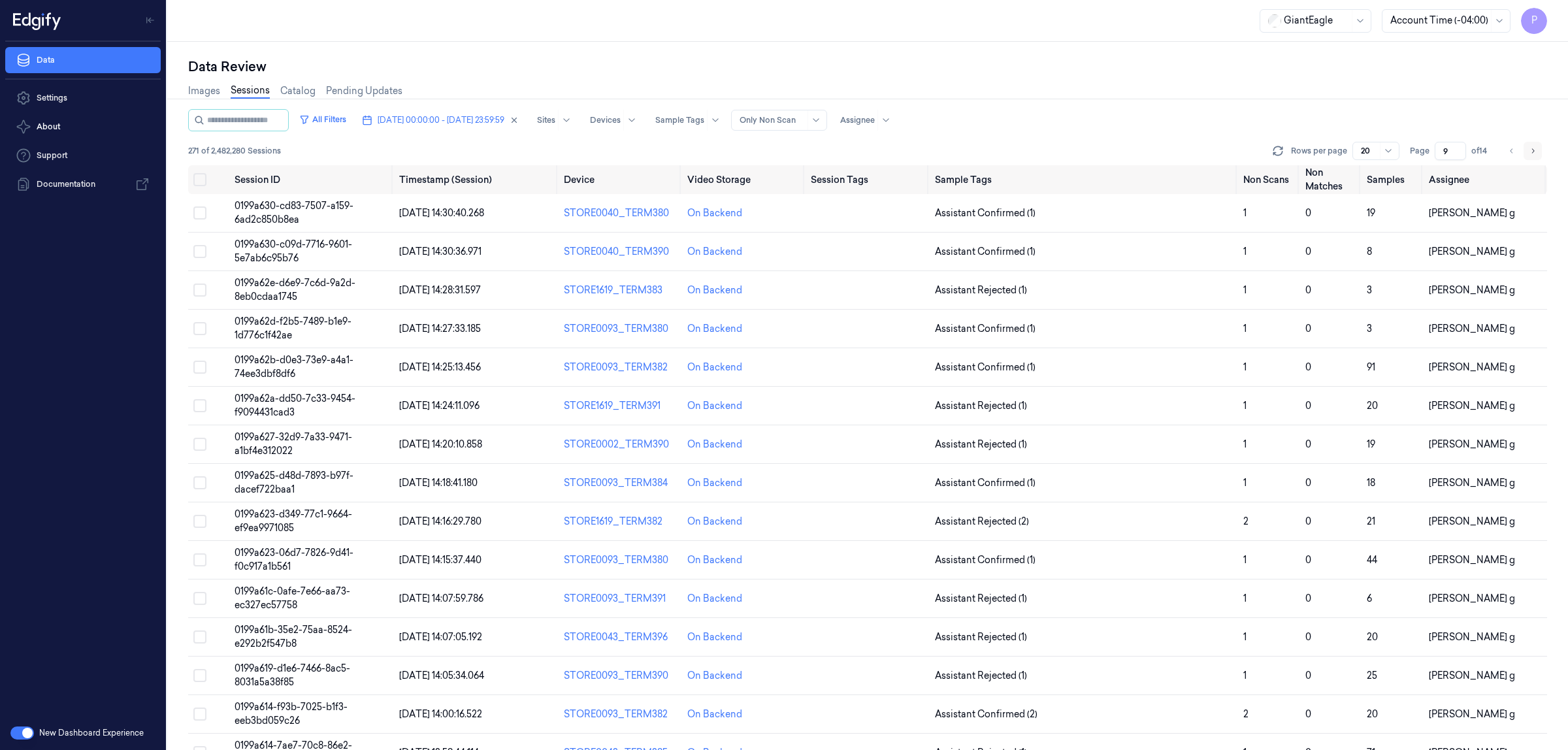
click at [1529, 147] on icon "Go to next page" at bounding box center [1532, 151] width 8 height 11
type input "10"
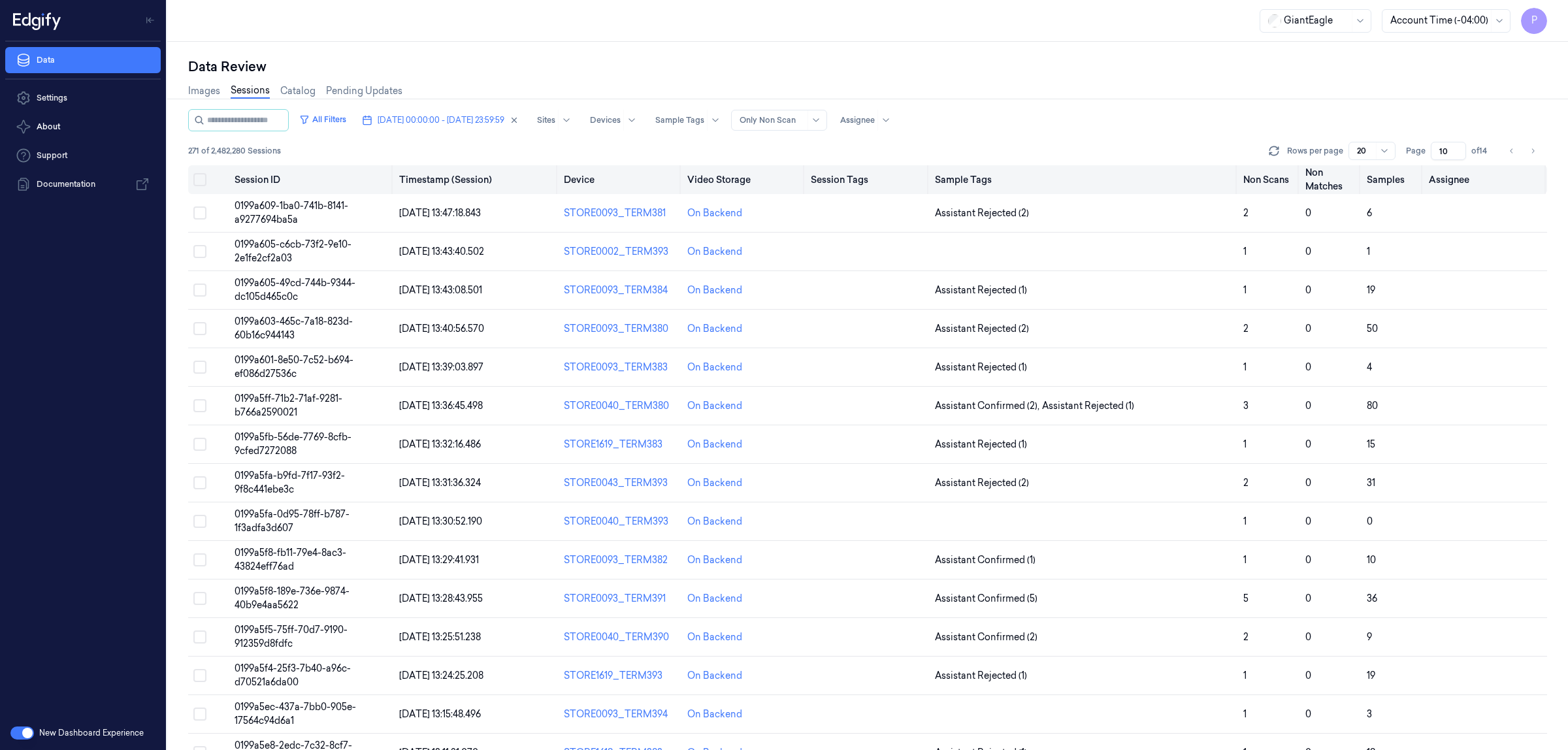
click at [203, 181] on button "Select all" at bounding box center [200, 179] width 13 height 13
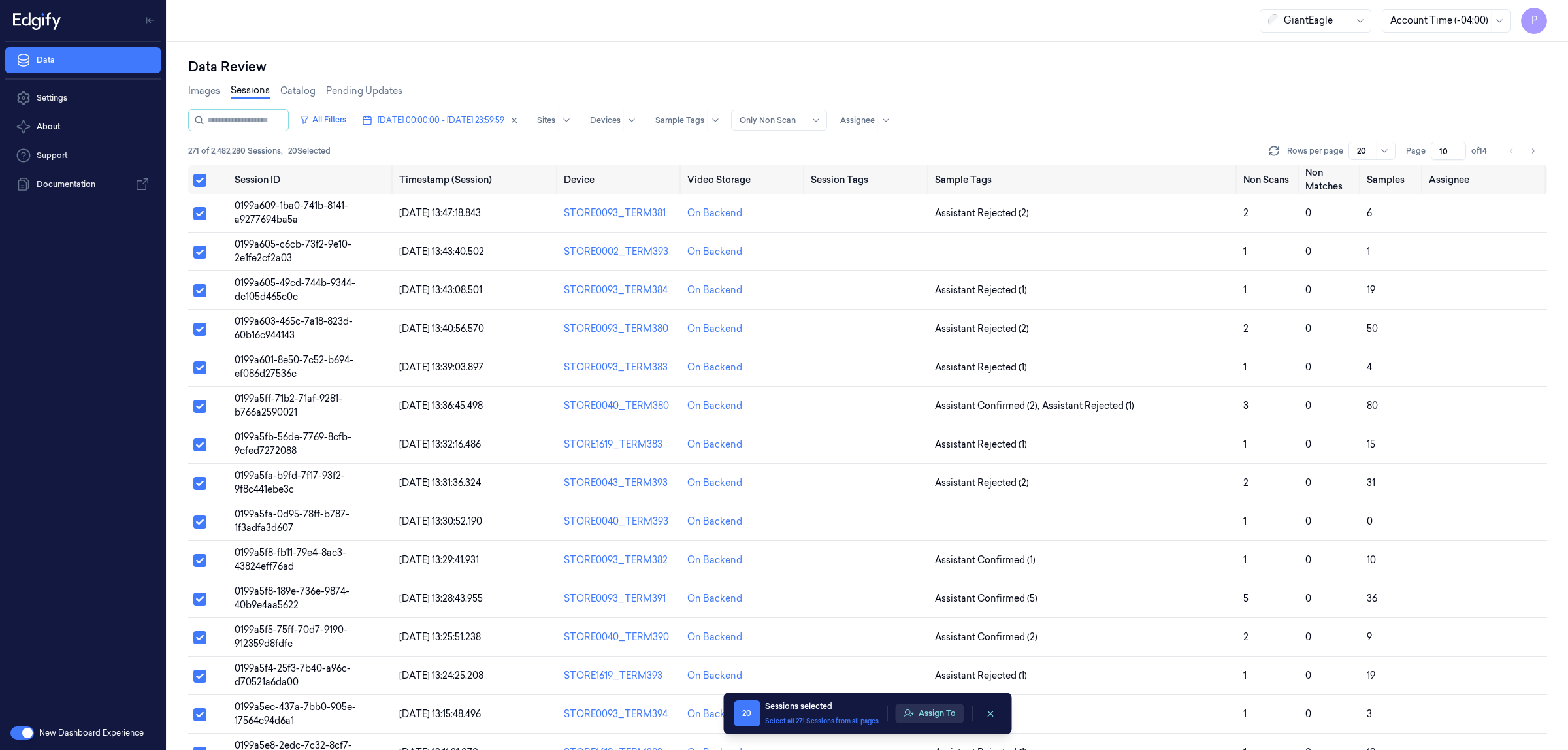
click at [925, 704] on button "Assign To" at bounding box center [929, 714] width 68 height 20
click at [932, 713] on button "Assign To" at bounding box center [929, 714] width 68 height 20
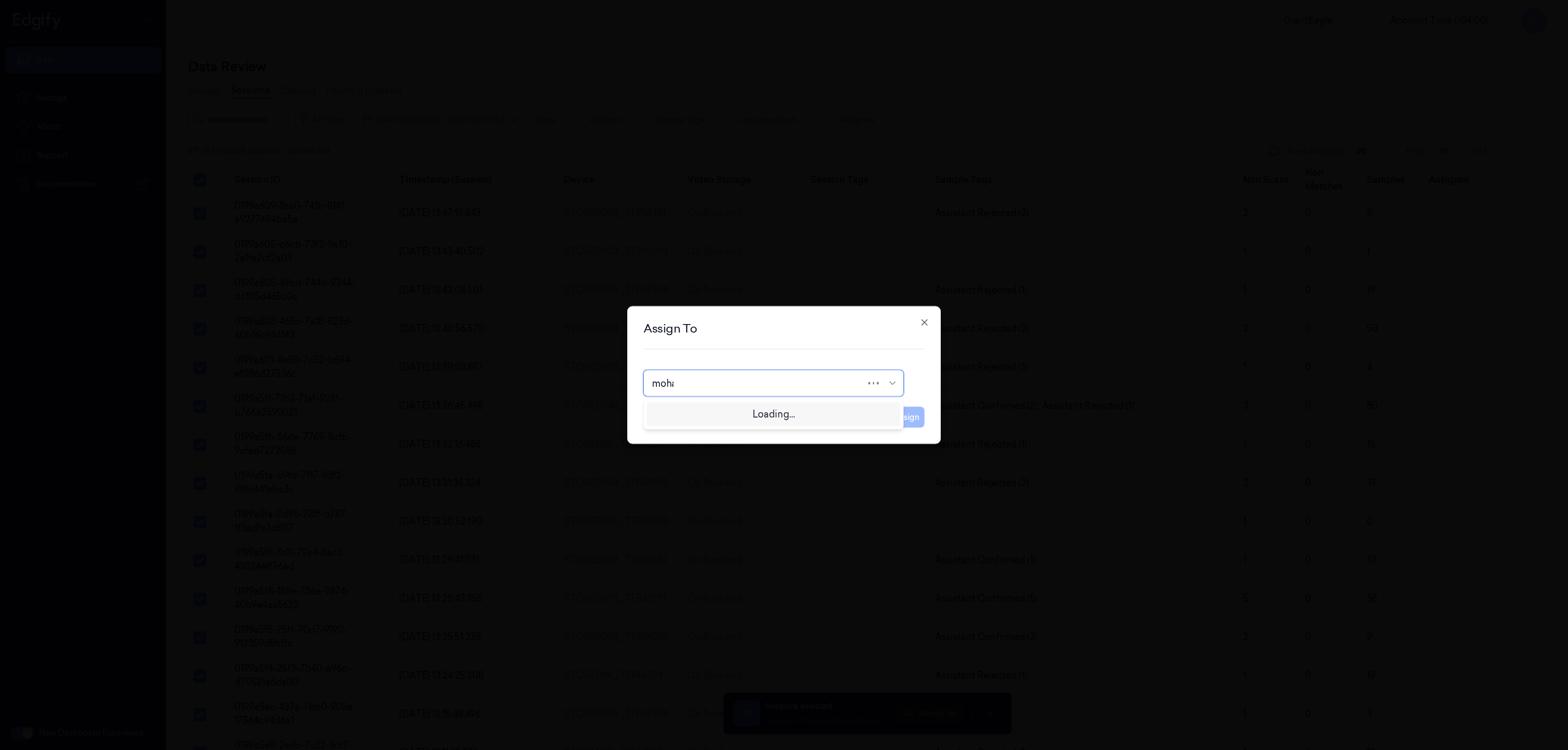
type input "mohan"
click at [742, 425] on div "[PERSON_NAME]" at bounding box center [773, 413] width 260 height 28
click at [819, 409] on div "[PERSON_NAME]" at bounding box center [774, 413] width 243 height 14
click at [915, 416] on button "Assign" at bounding box center [906, 418] width 36 height 21
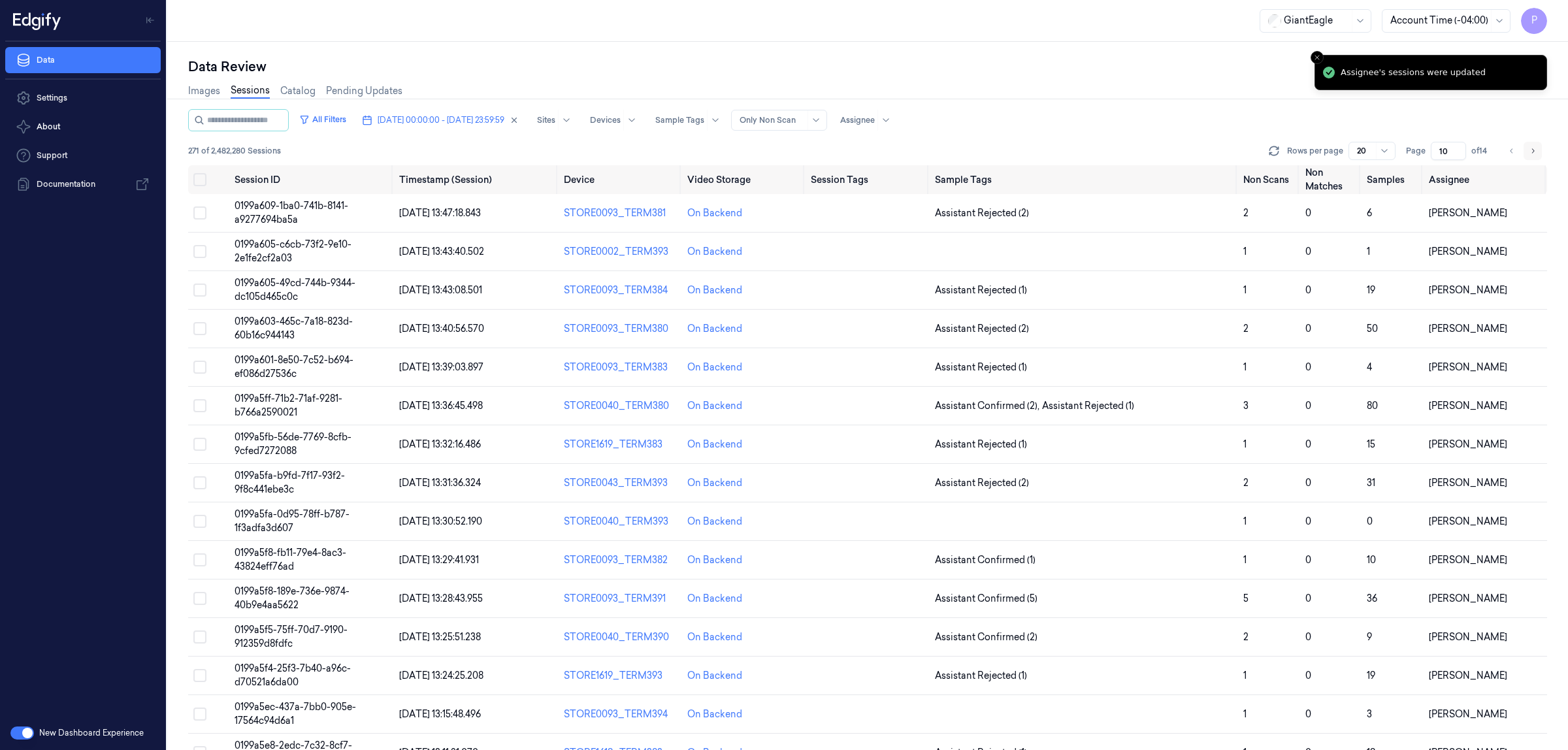
click at [1529, 156] on button "Go to next page" at bounding box center [1532, 151] width 18 height 18
type input "11"
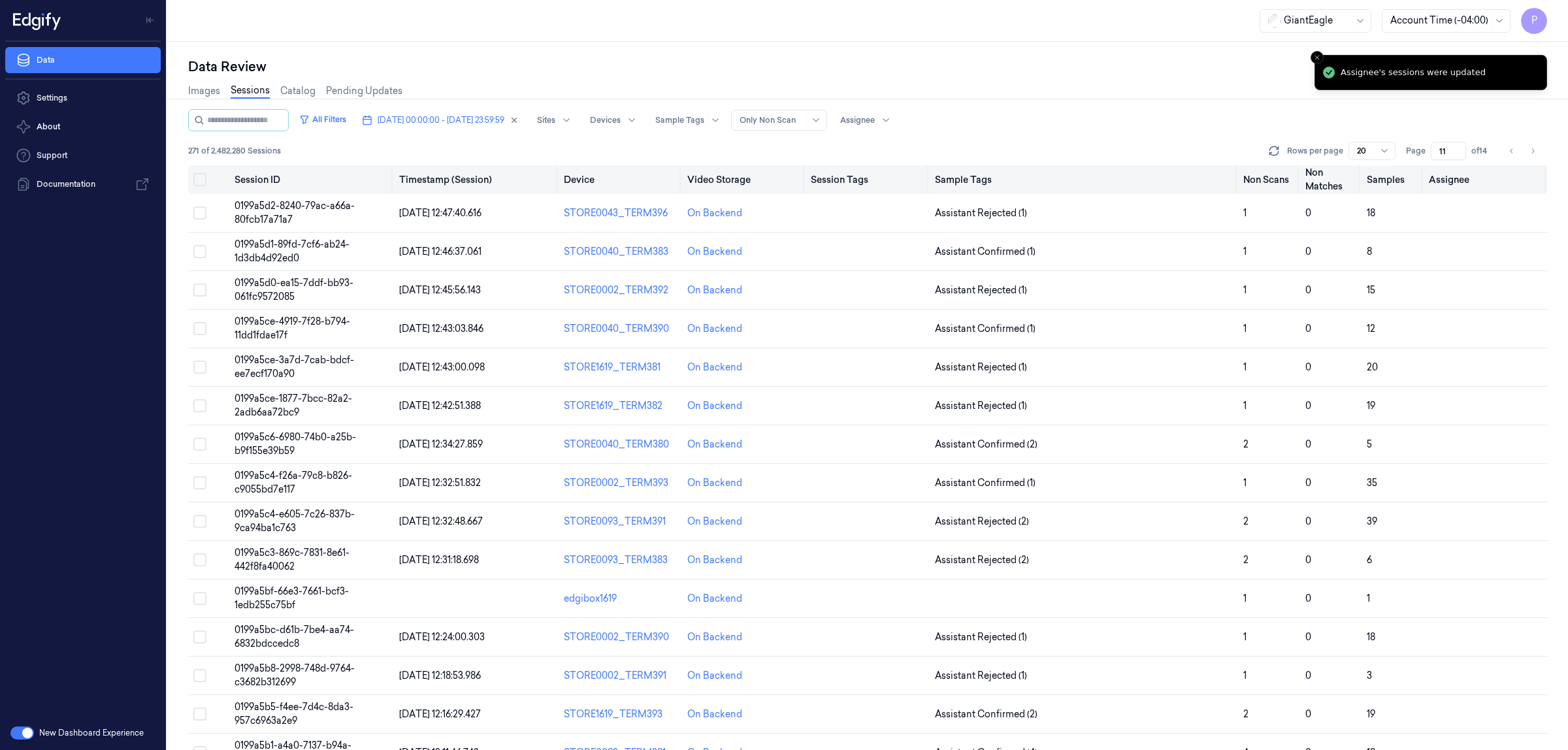
click at [200, 178] on button "Select all" at bounding box center [200, 179] width 13 height 13
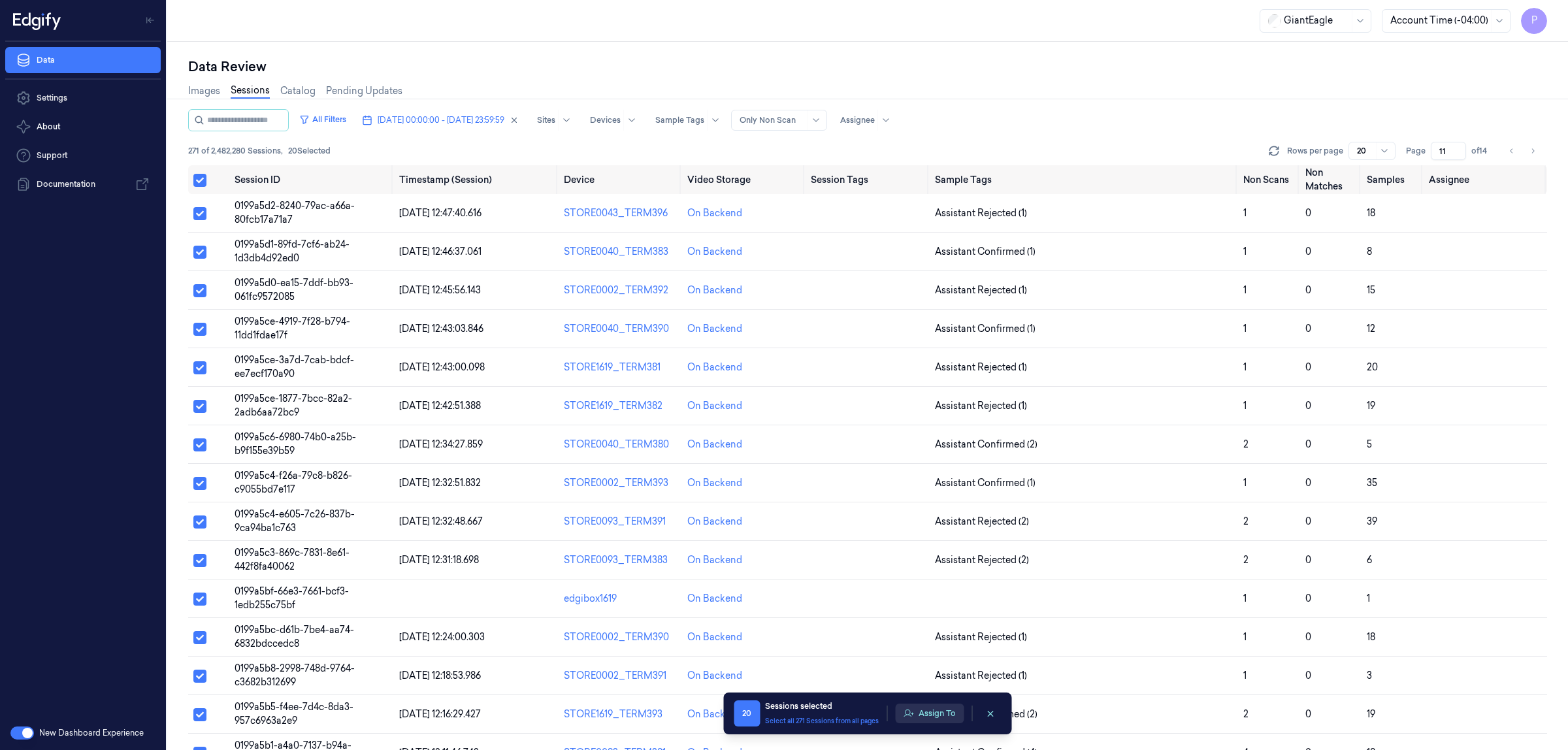
click at [935, 717] on button "Assign To" at bounding box center [929, 714] width 68 height 20
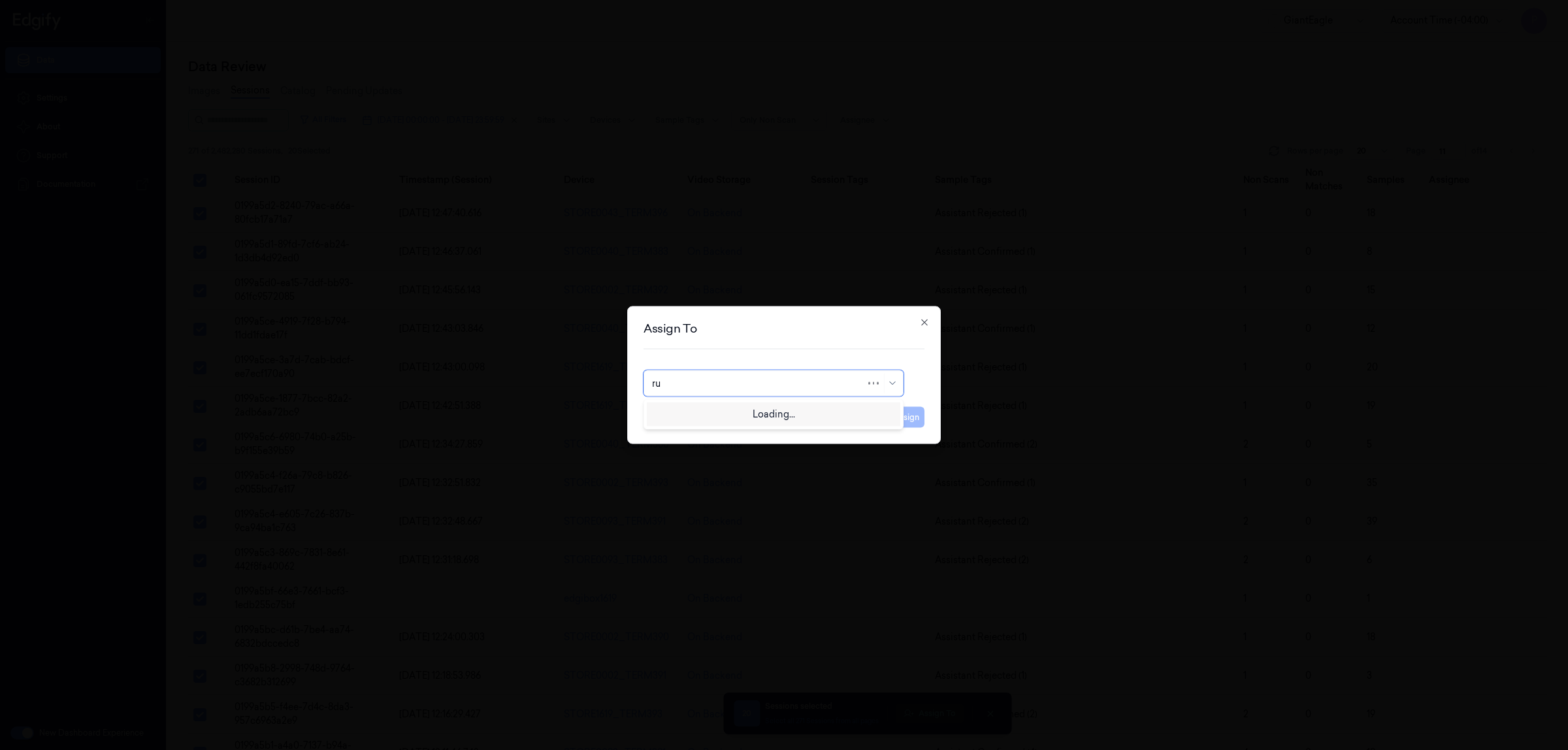
type input "rup"
click at [776, 416] on div "rupa b" at bounding box center [774, 413] width 243 height 14
click at [908, 429] on div "Assign To rupa b Cancel Assign Close" at bounding box center [784, 376] width 314 height 138
click at [913, 414] on button "Assign" at bounding box center [906, 418] width 36 height 21
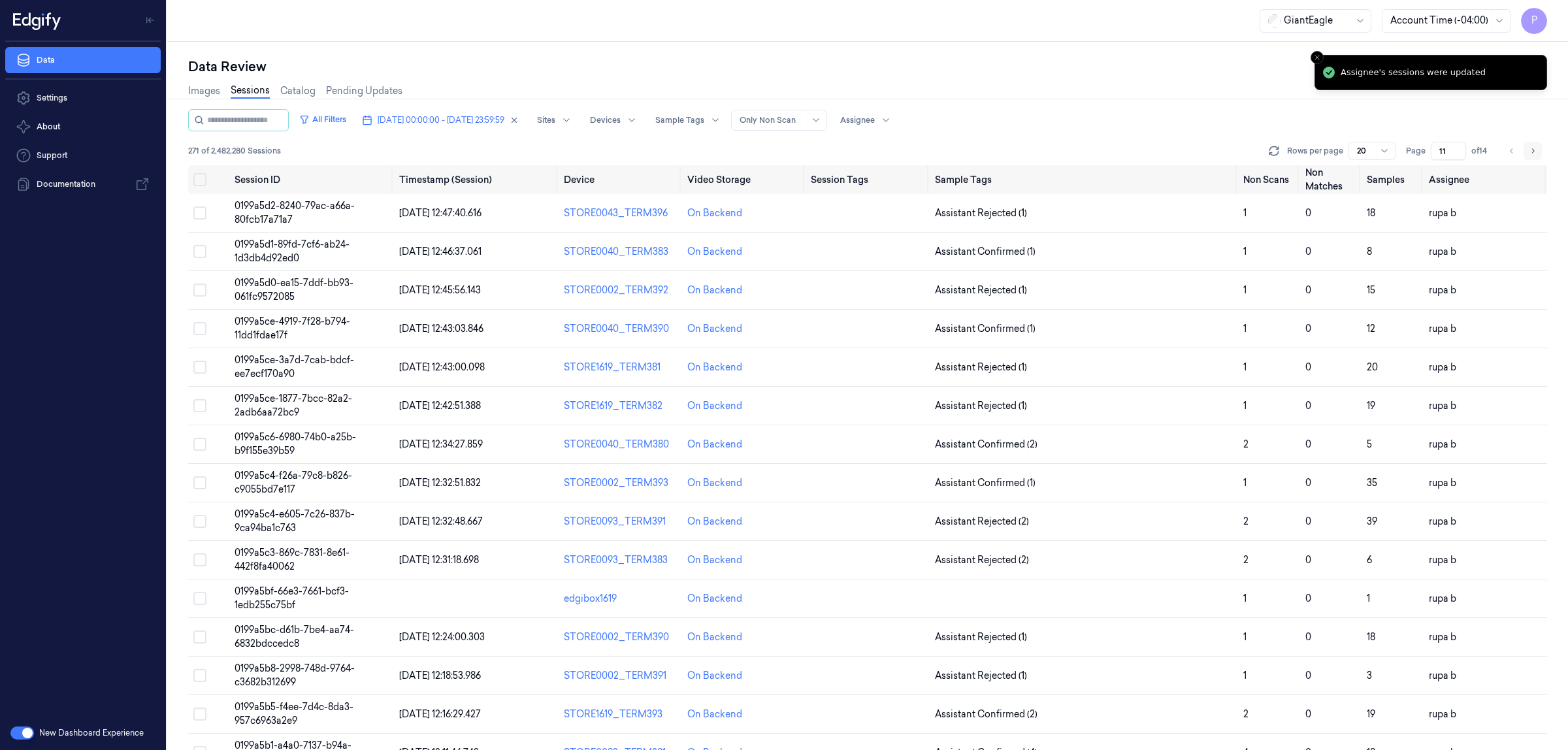
click at [1530, 150] on icon "Go to next page" at bounding box center [1532, 151] width 8 height 11
type input "12"
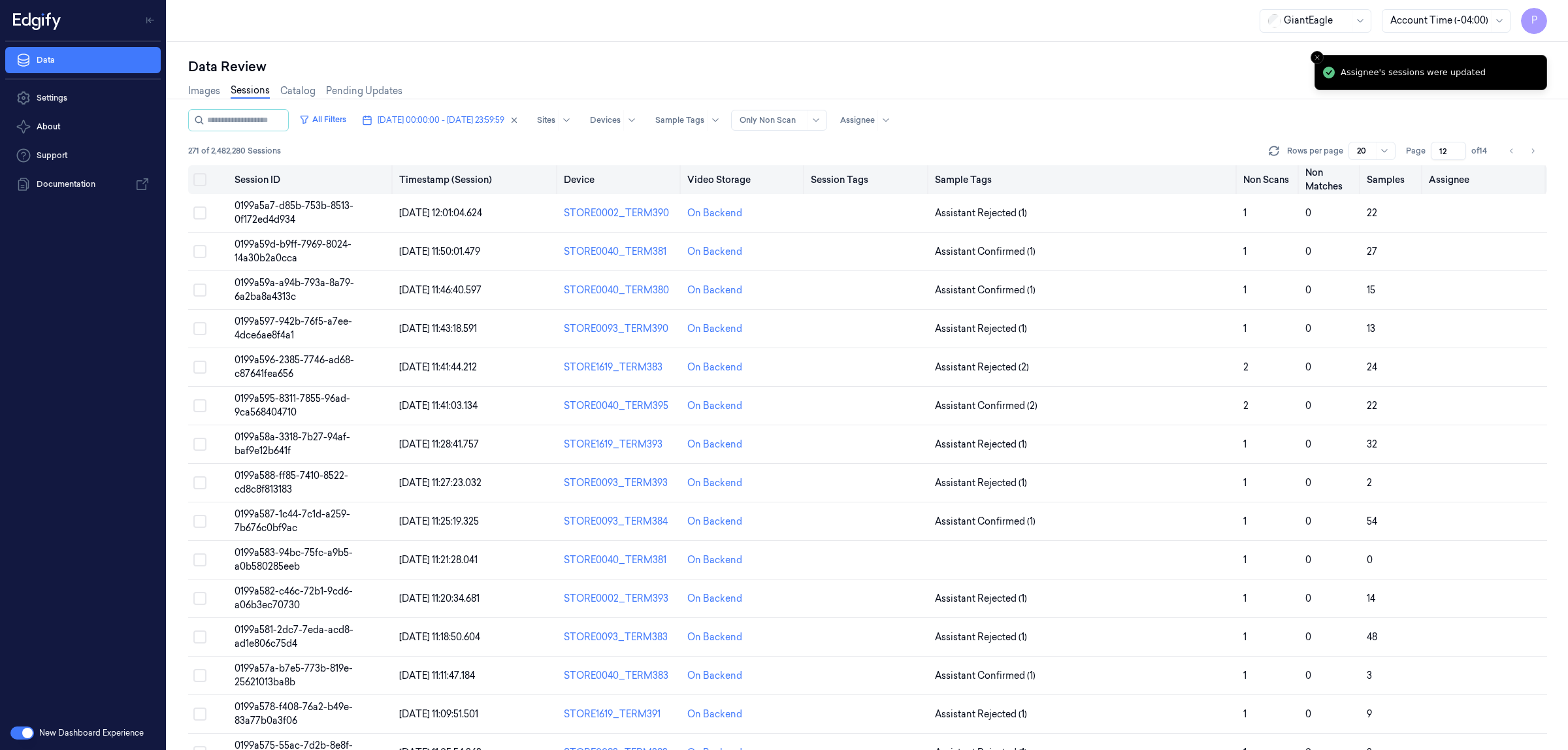
click at [200, 178] on button "Select all" at bounding box center [200, 179] width 13 height 13
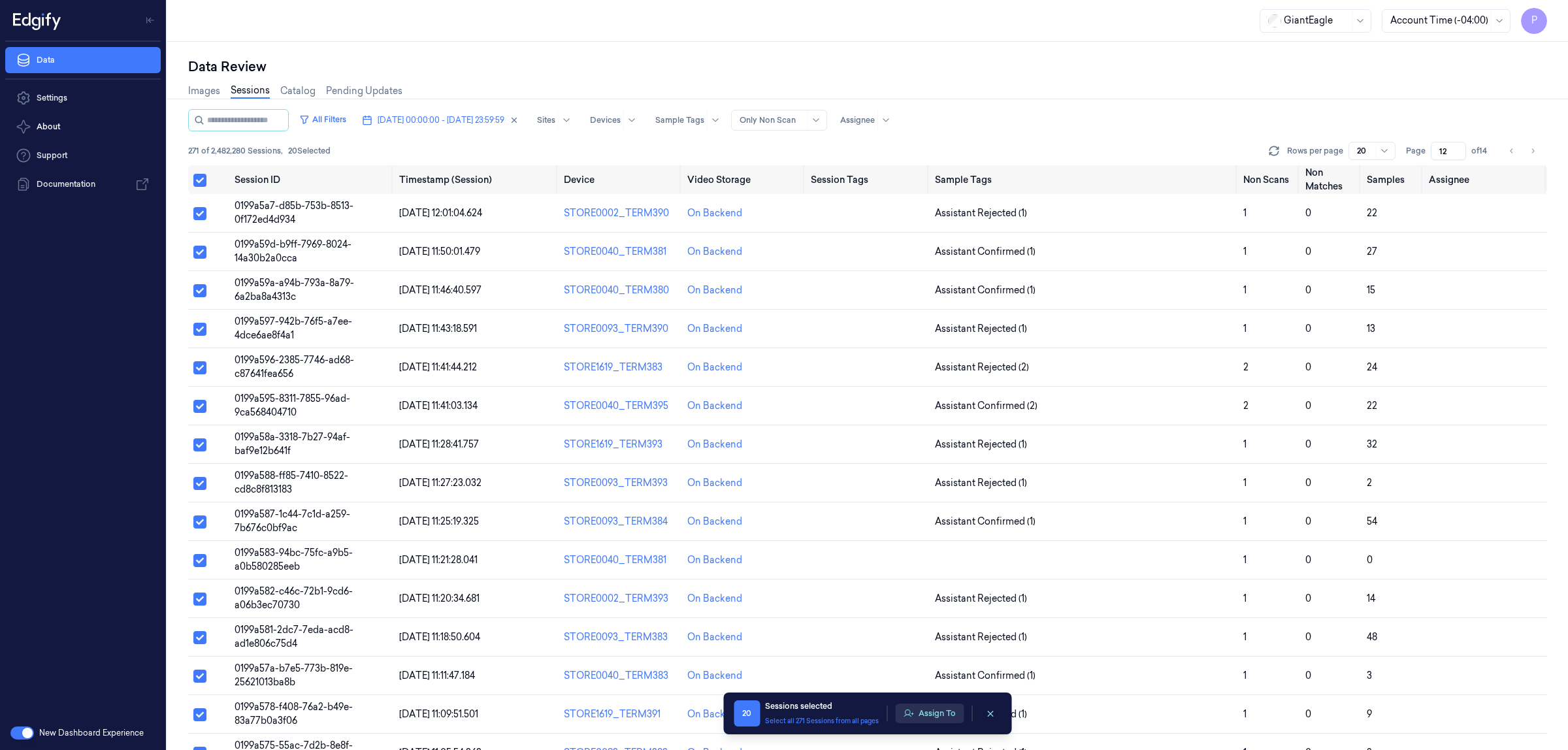
click at [938, 706] on button "Assign To" at bounding box center [929, 714] width 68 height 20
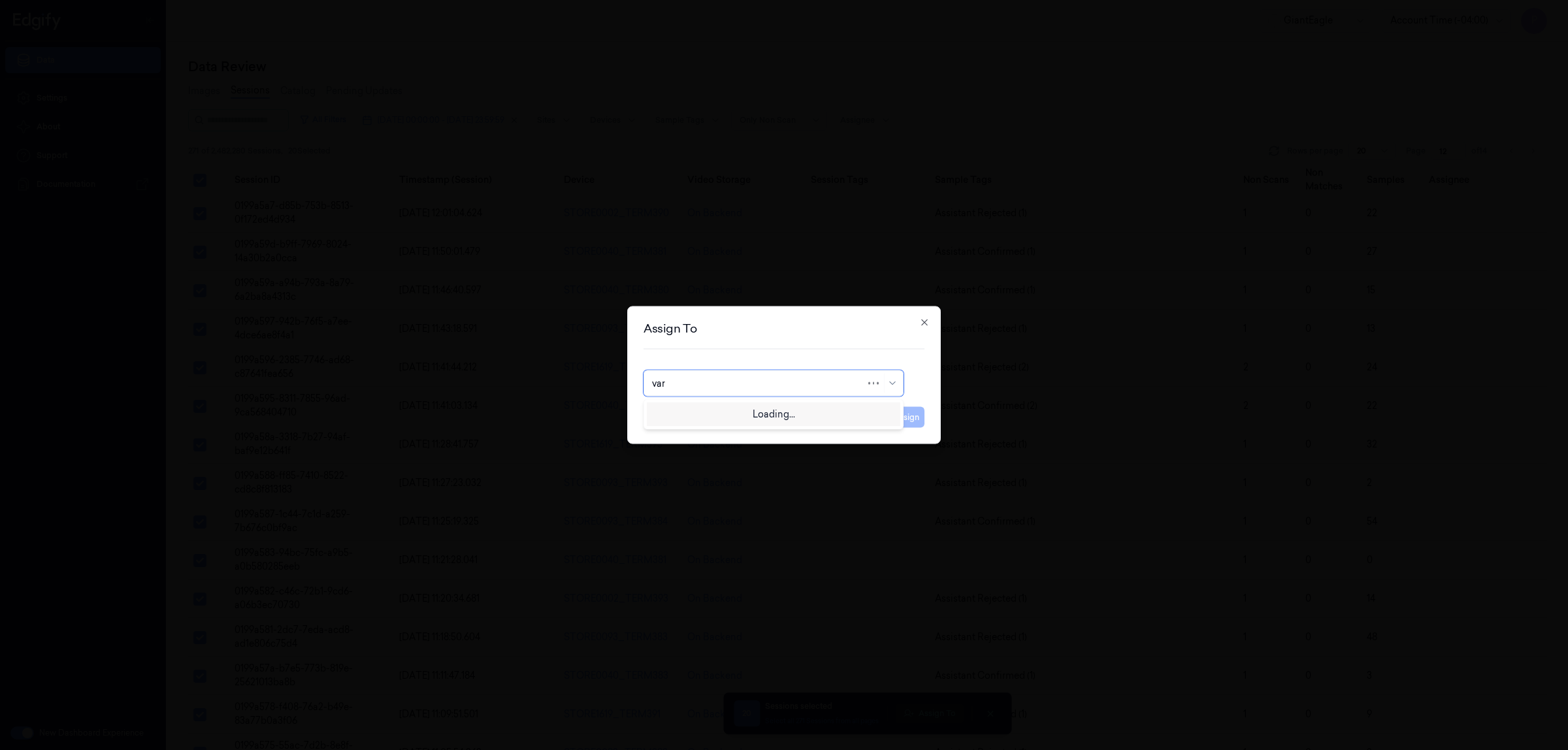
type input "vars"
click at [694, 433] on div "[PERSON_NAME] g" at bounding box center [774, 435] width 243 height 14
click at [906, 414] on button "Assign" at bounding box center [906, 418] width 36 height 21
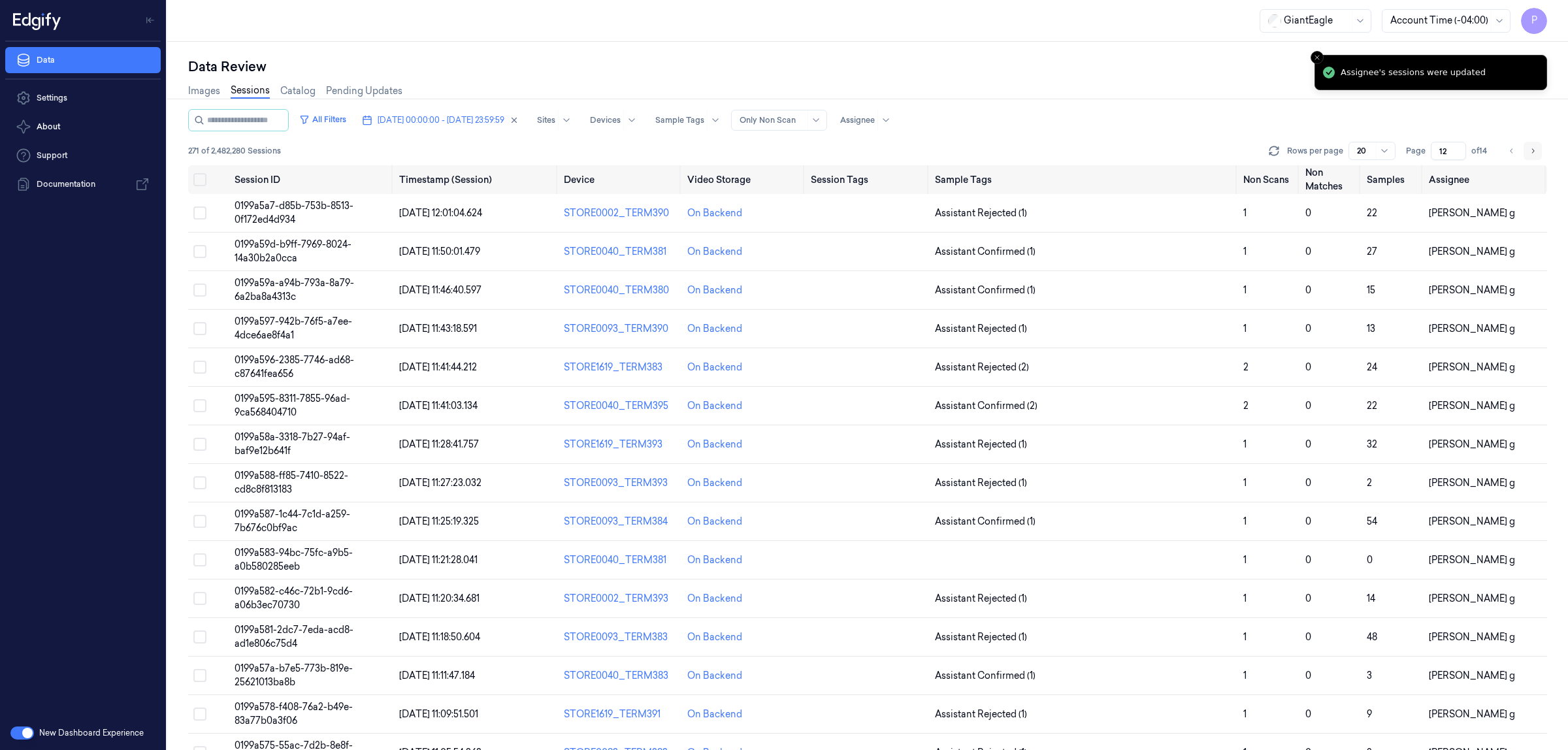
click at [1540, 151] on button "Go to next page" at bounding box center [1532, 151] width 18 height 18
type input "13"
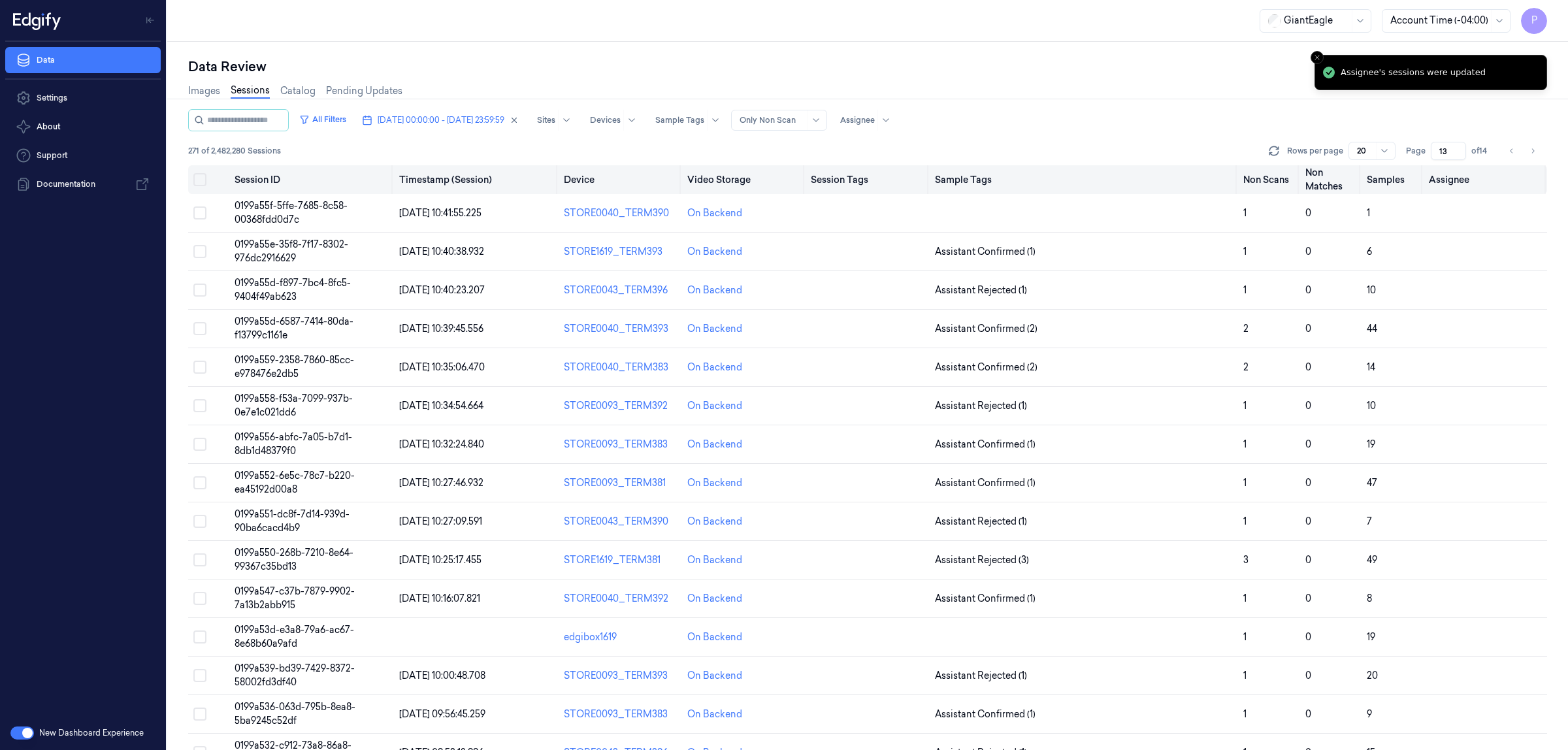
click at [203, 178] on button "Select all" at bounding box center [200, 179] width 13 height 13
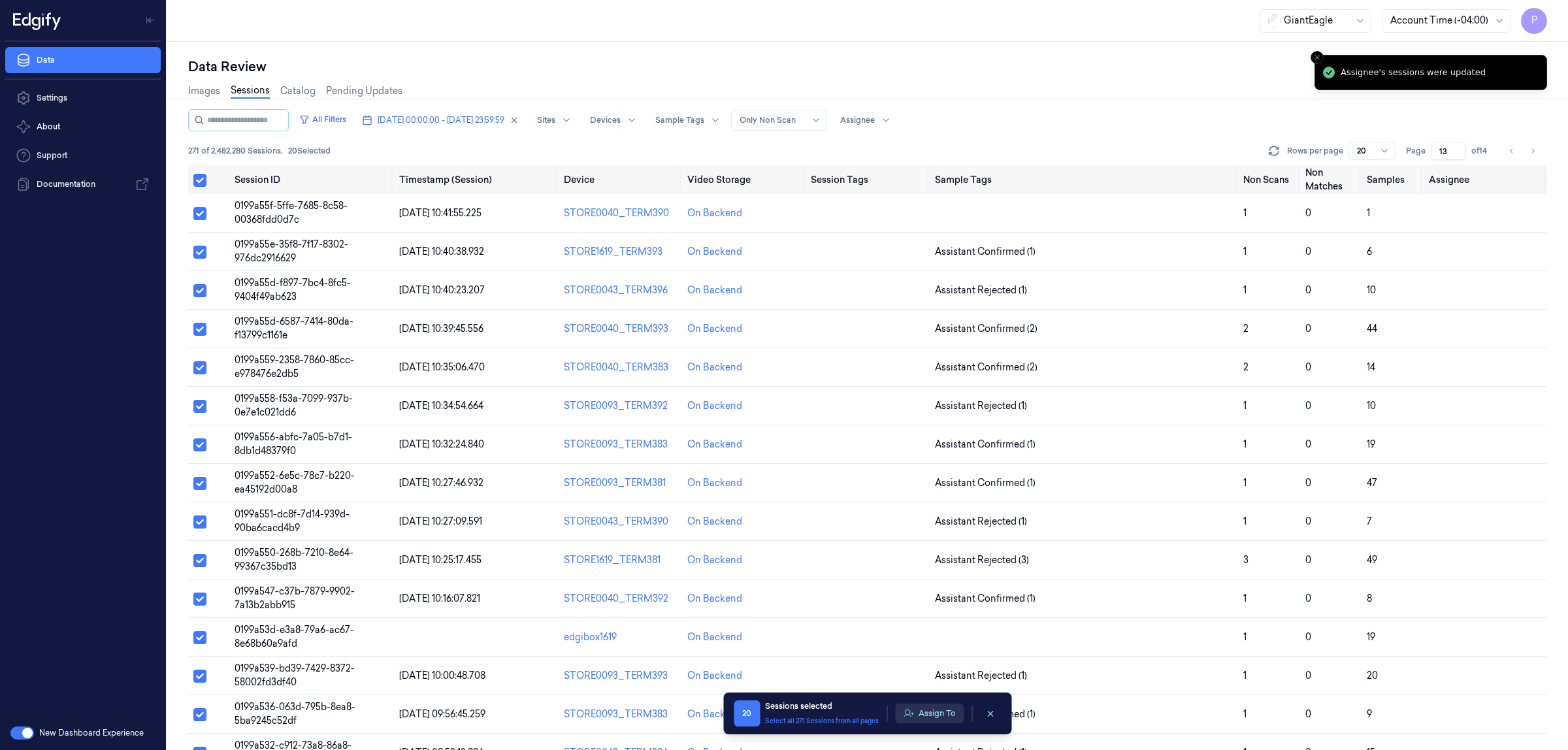
click at [932, 716] on button "Assign To" at bounding box center [929, 714] width 68 height 20
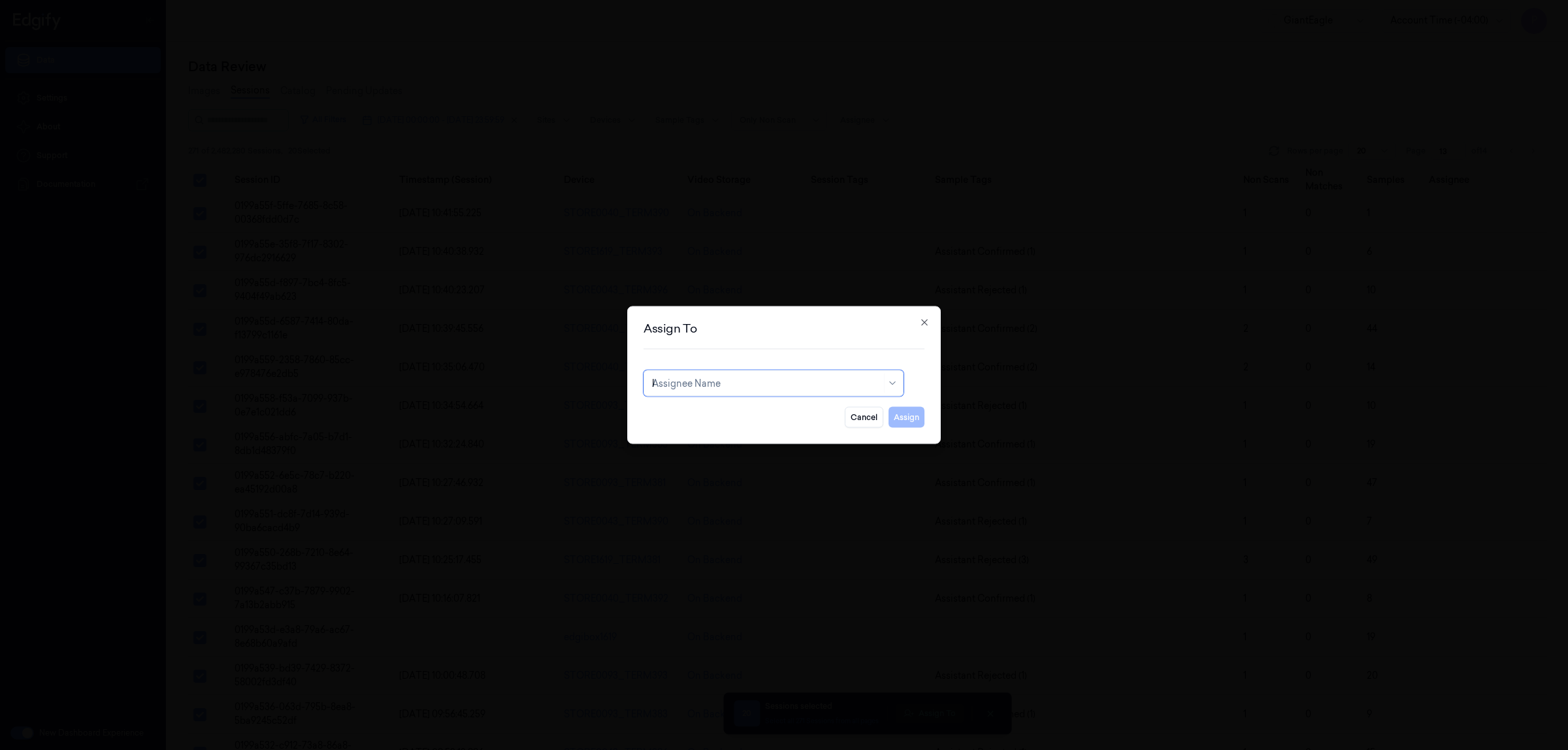
type input "ko"
click at [720, 417] on div "korisetty prem" at bounding box center [774, 413] width 243 height 14
click at [902, 418] on button "Assign" at bounding box center [906, 418] width 36 height 21
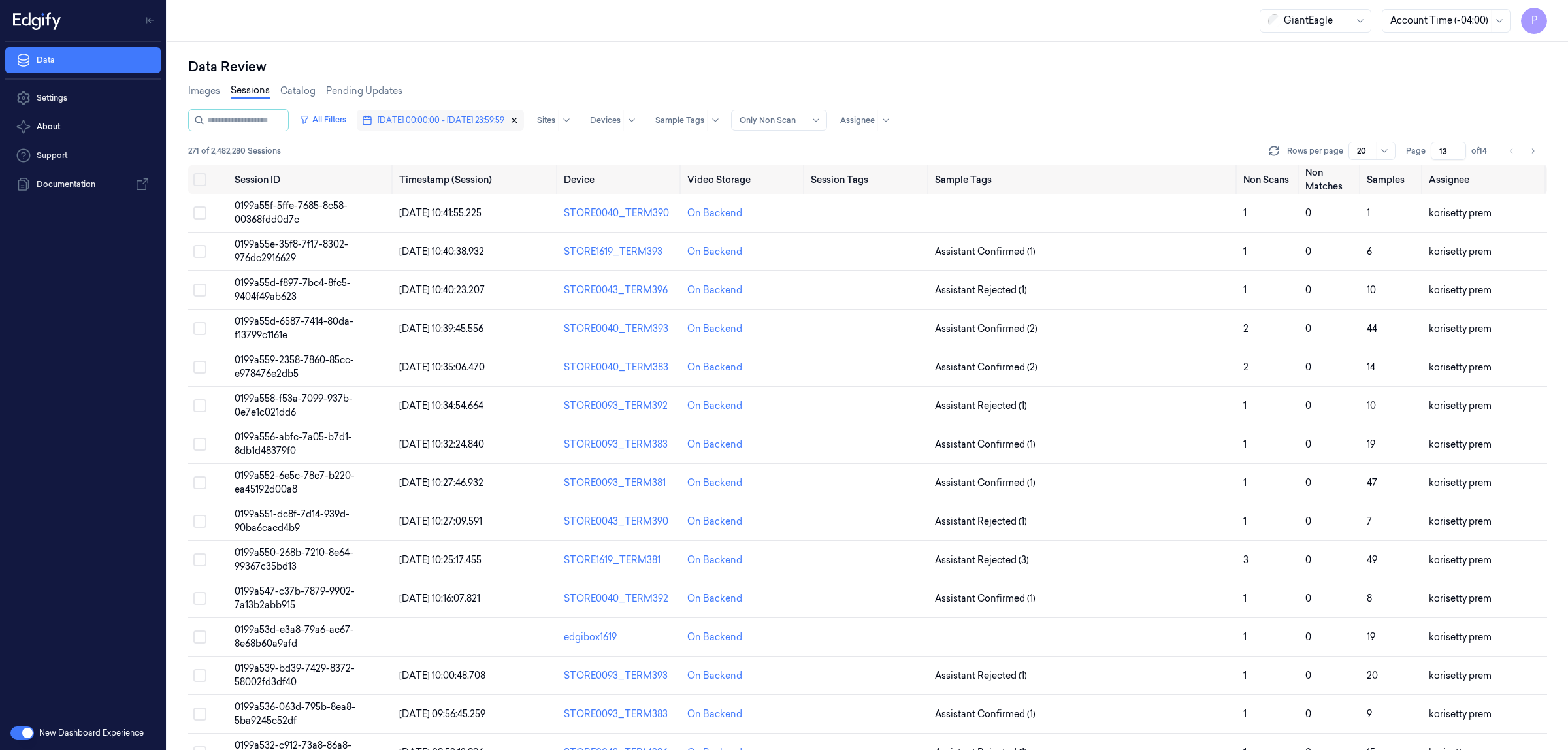
click at [517, 121] on icon "button" at bounding box center [515, 121] width 5 height 5
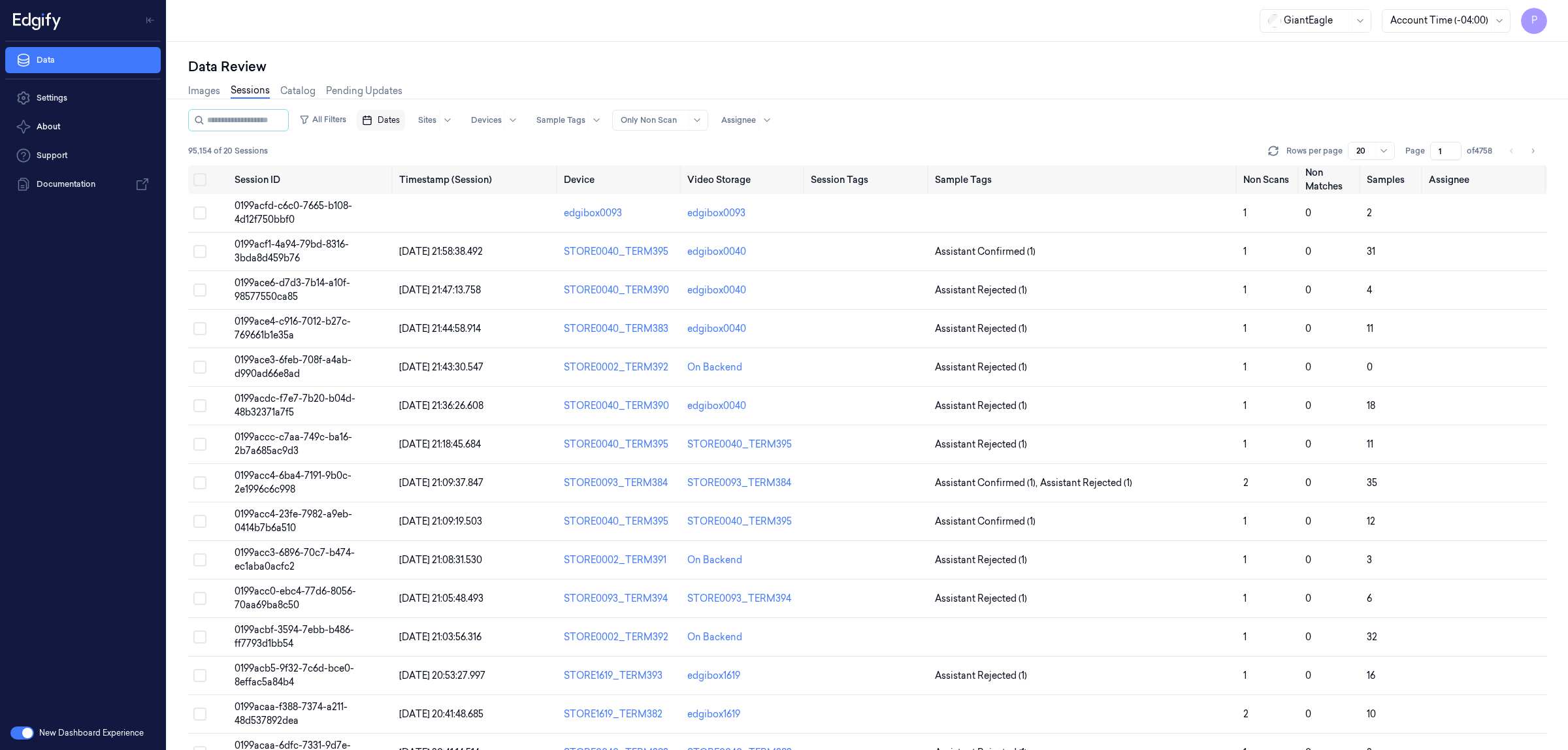
click at [400, 115] on span "Dates" at bounding box center [388, 120] width 22 height 11
click at [494, 197] on button "3" at bounding box center [494, 200] width 21 height 21
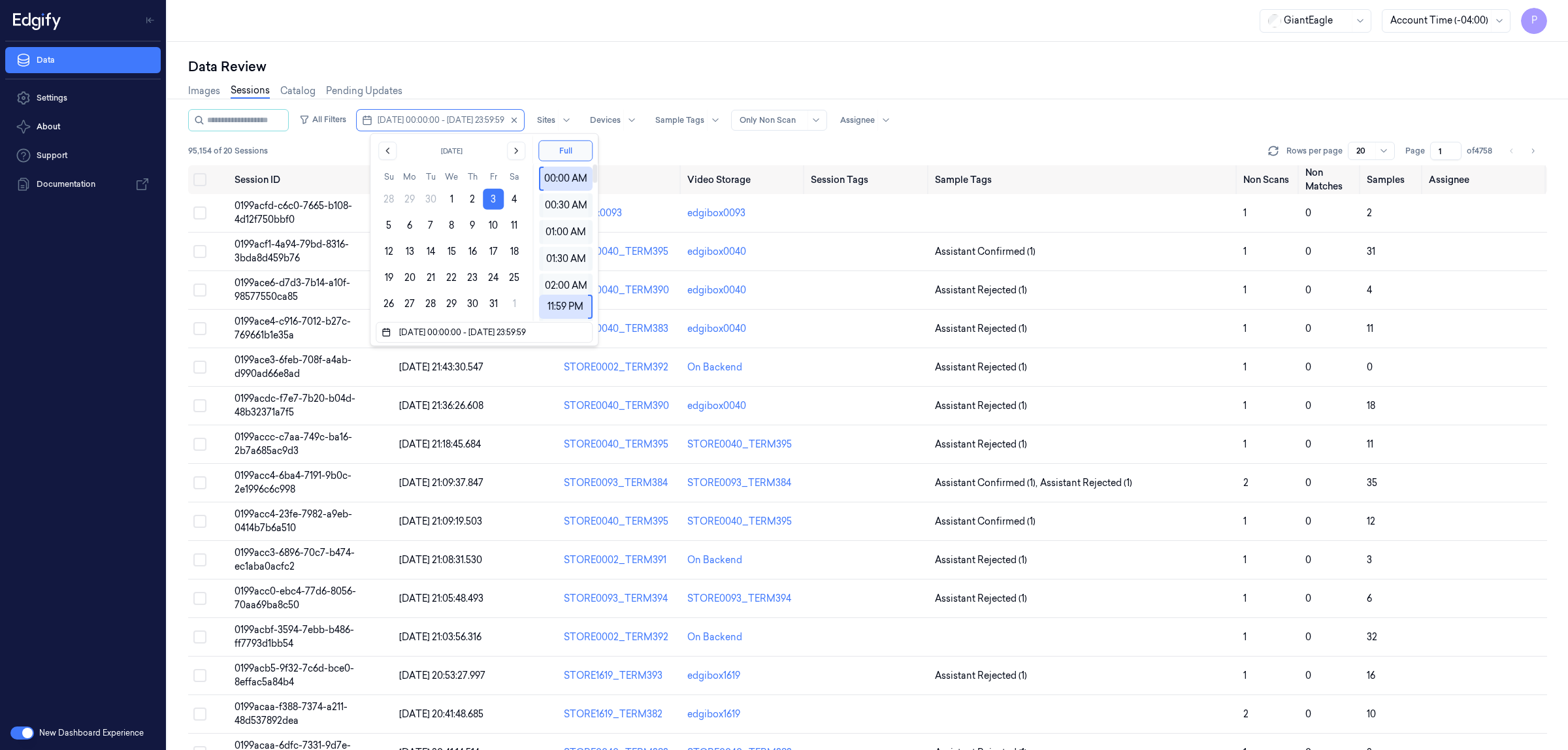
click at [956, 93] on div "Images Sessions Catalog Pending Updates" at bounding box center [868, 93] width 1359 height 33
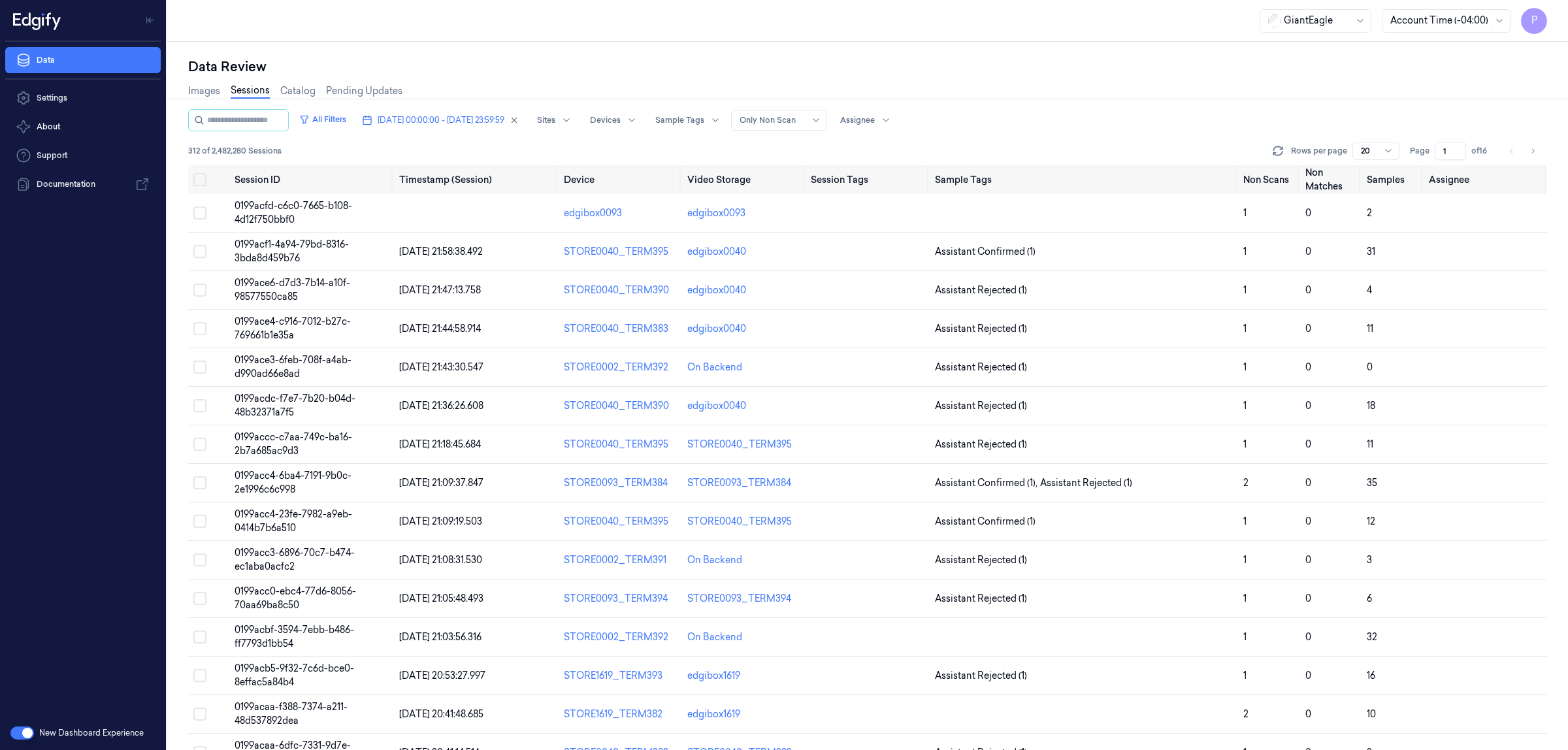
click at [1445, 146] on input "1" at bounding box center [1450, 151] width 31 height 18
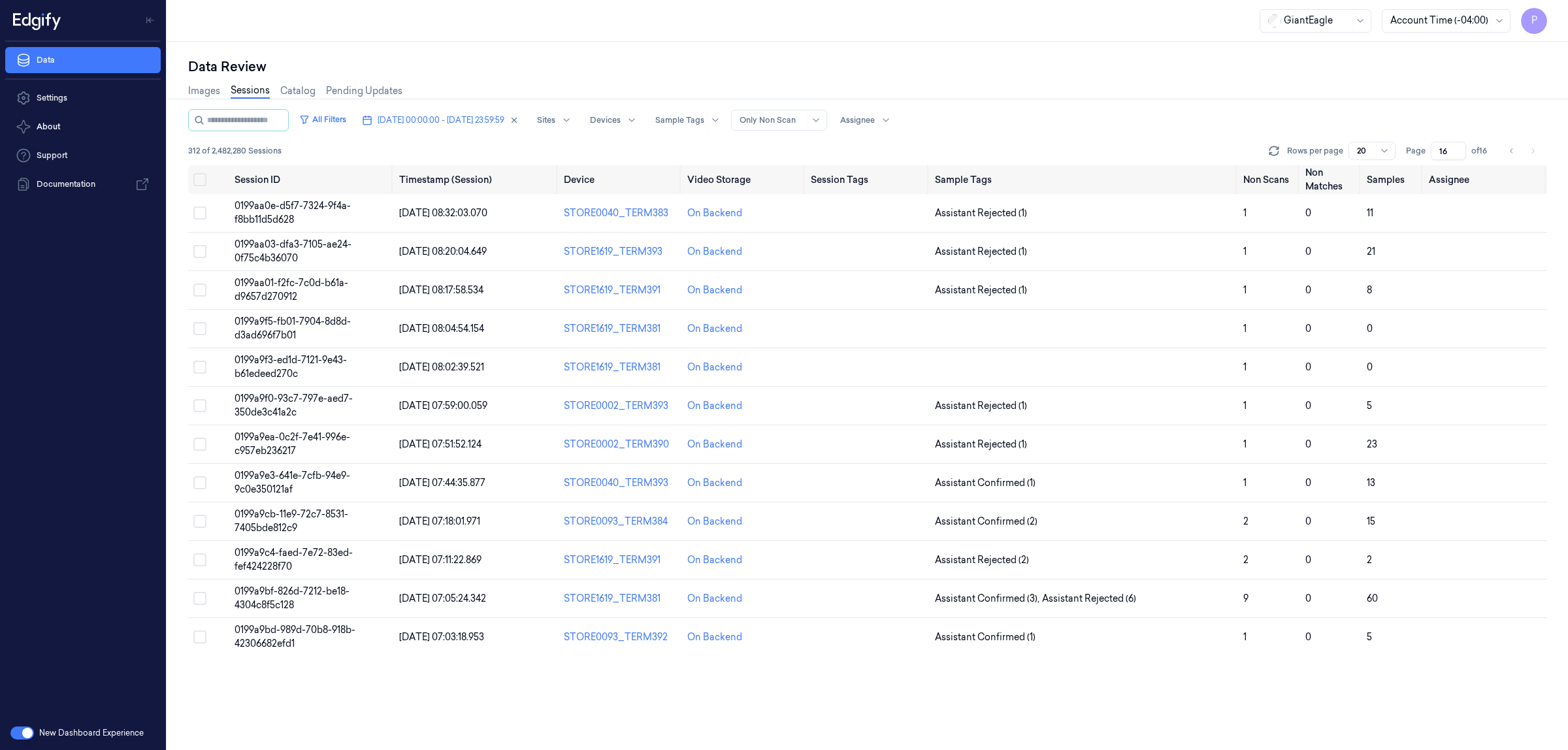
click at [1179, 108] on div "Images Sessions Catalog Pending Updates" at bounding box center [868, 93] width 1359 height 33
click at [1510, 151] on icon "Go to previous page" at bounding box center [1510, 150] width 2 height 5
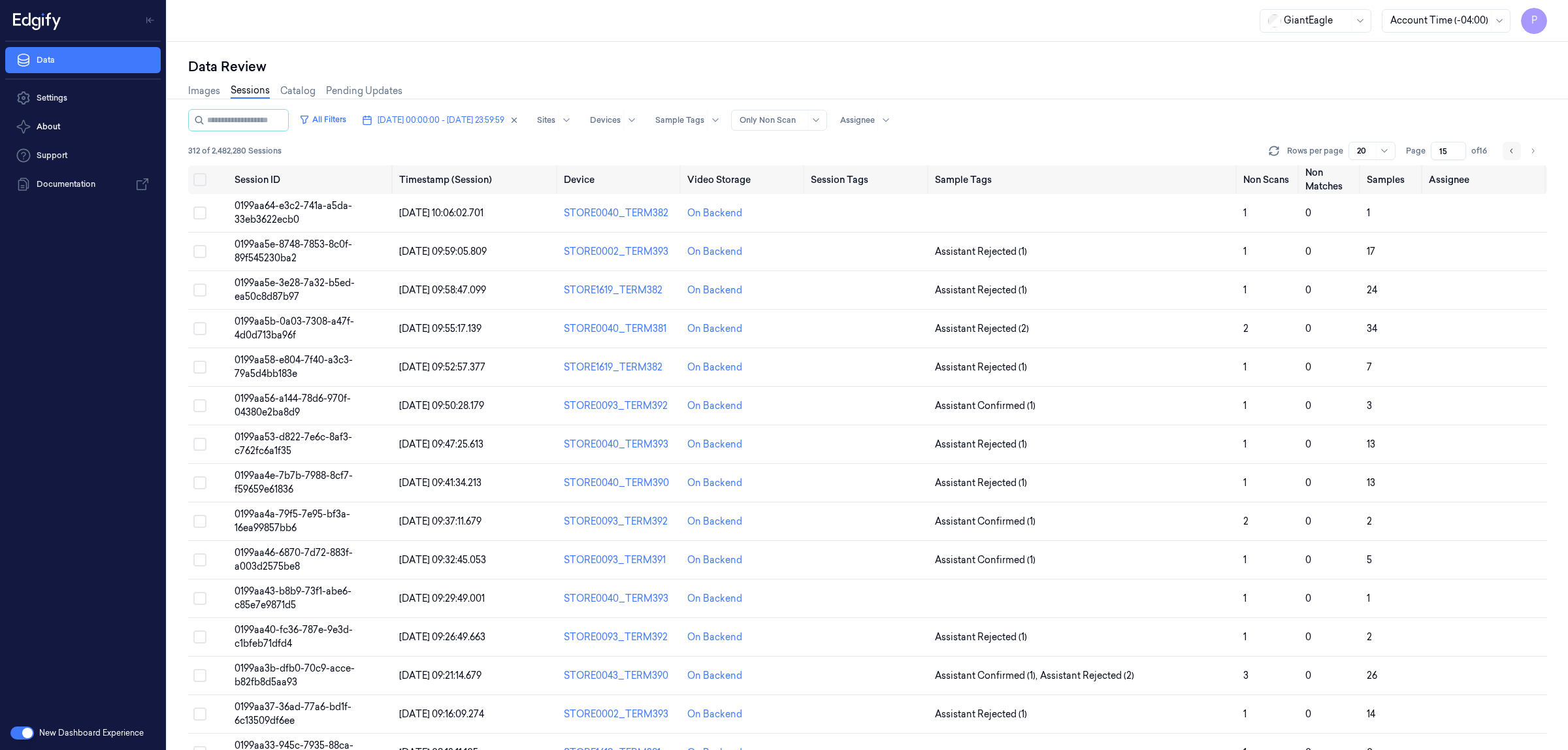
click at [1509, 155] on icon "Go to previous page" at bounding box center [1512, 151] width 8 height 11
click at [1513, 151] on icon "Go to previous page" at bounding box center [1512, 151] width 8 height 11
type input "13"
click at [1210, 110] on div "All Filters [DATE] 00:00:00 - [DATE] 23:59:59 Sites Devices Sample Tags Alert T…" at bounding box center [868, 120] width 1359 height 22
